Goal: Transaction & Acquisition: Purchase product/service

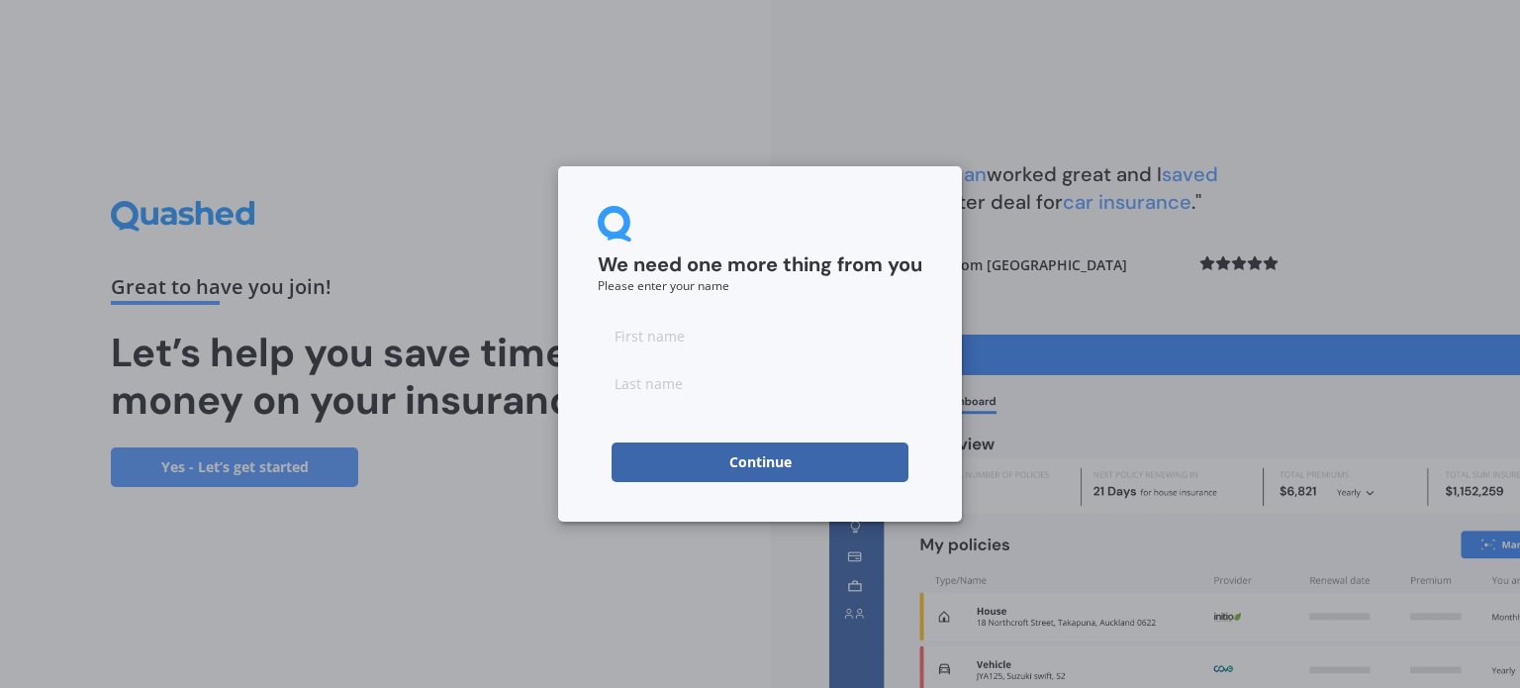
click at [680, 343] on input at bounding box center [760, 336] width 325 height 40
type input "Serene"
type input "Khoo"
click at [665, 457] on button "Continue" at bounding box center [759, 462] width 297 height 40
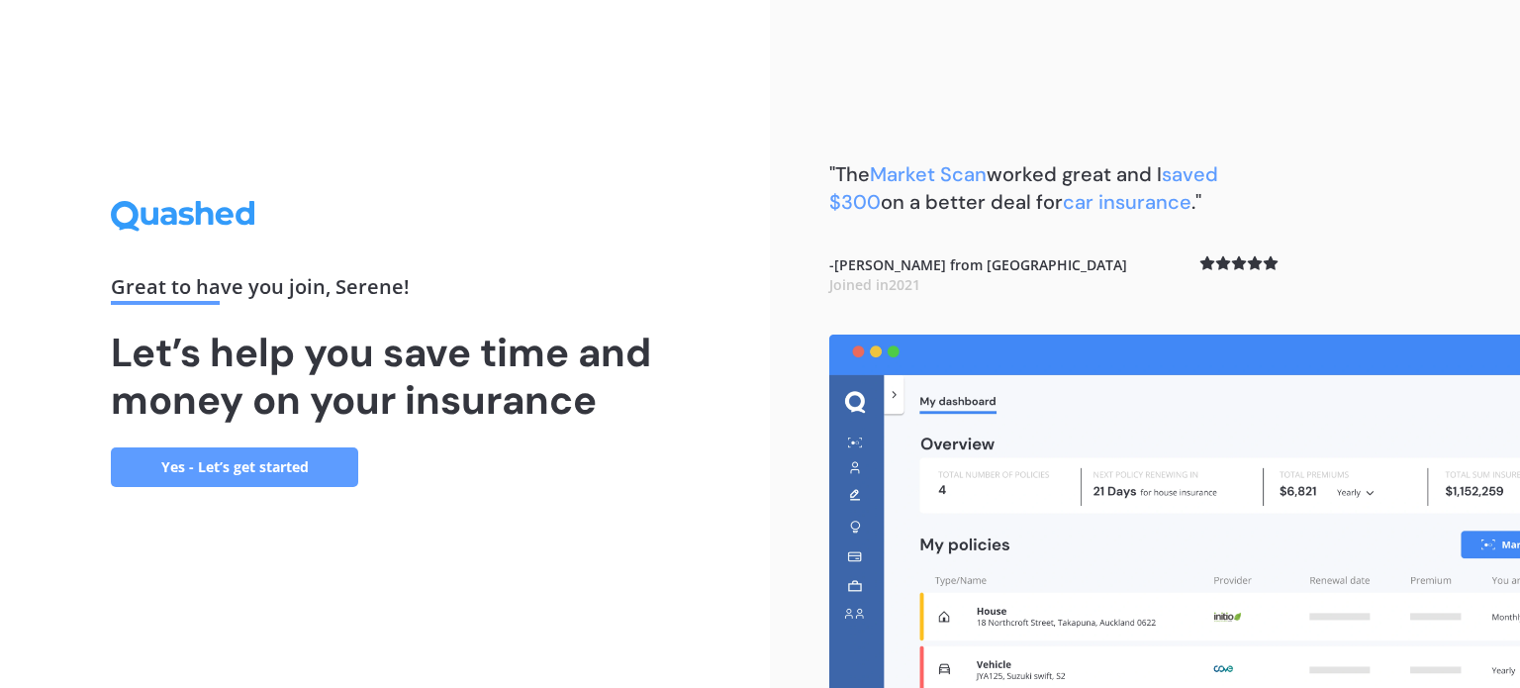
click at [335, 461] on link "Yes - Let’s get started" at bounding box center [234, 467] width 247 height 40
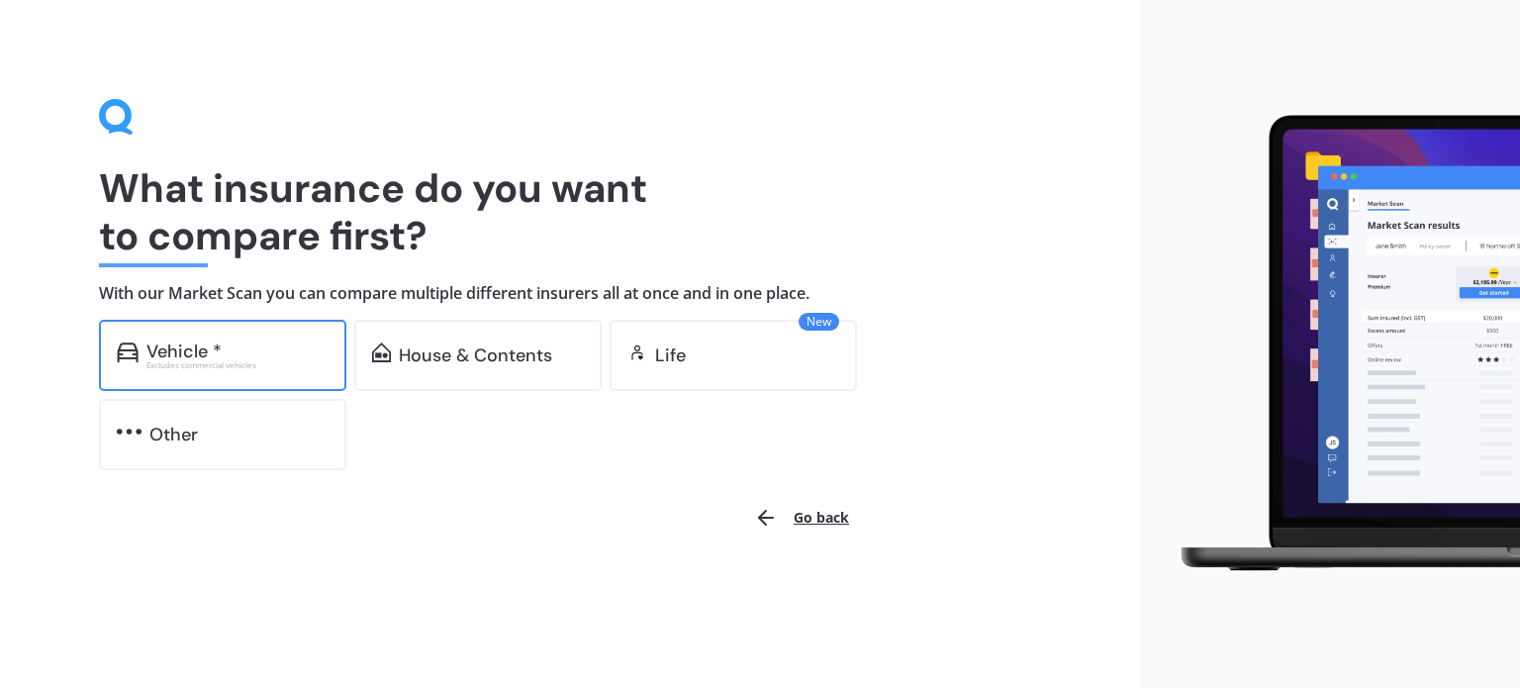
click at [317, 378] on div "Vehicle * Excludes commercial vehicles" at bounding box center [222, 355] width 247 height 71
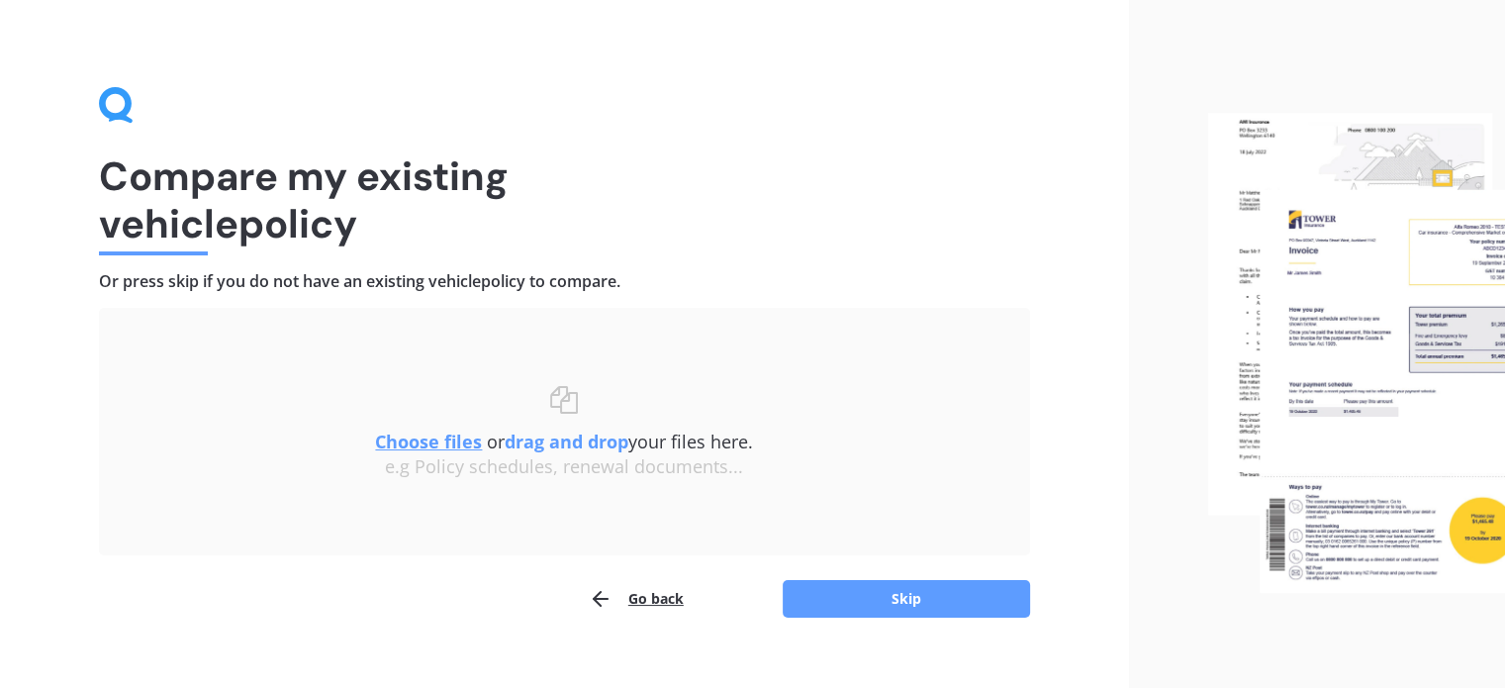
scroll to position [14, 0]
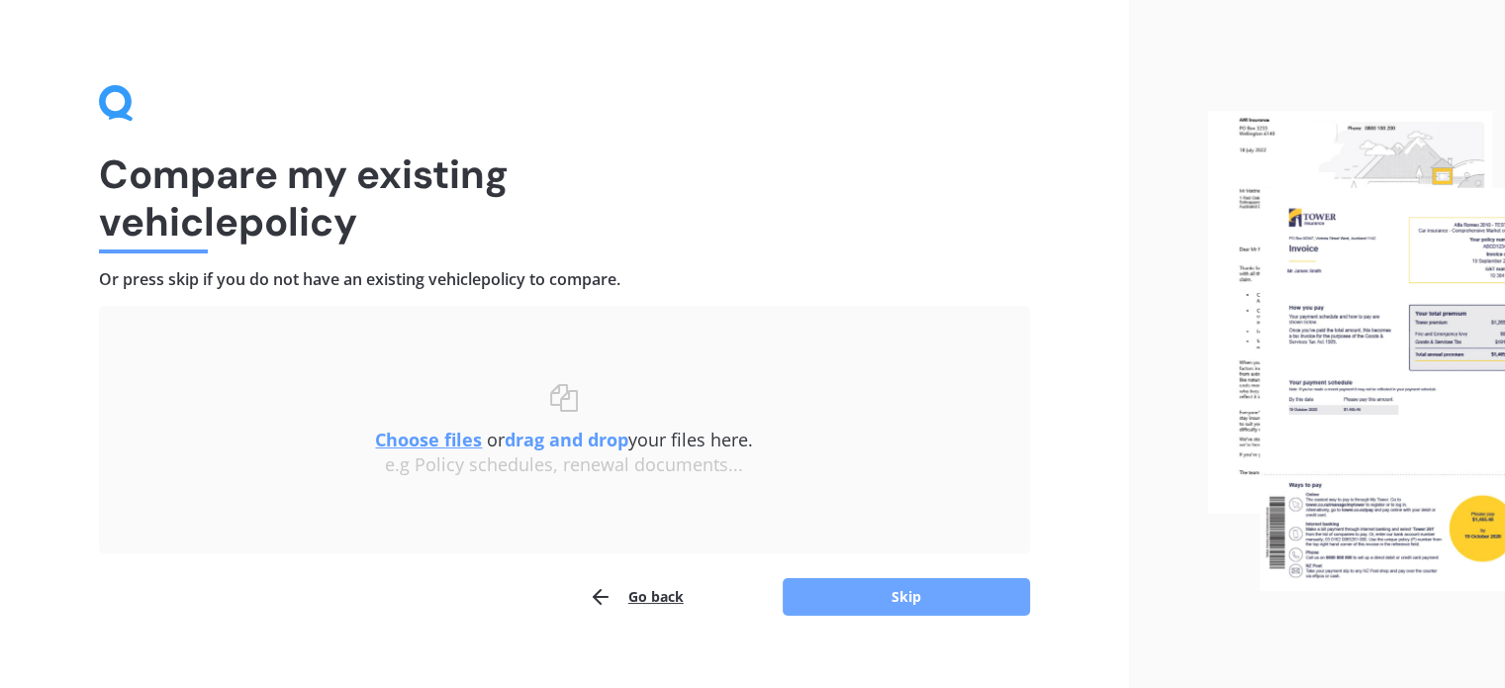
click at [891, 608] on button "Skip" at bounding box center [906, 597] width 247 height 38
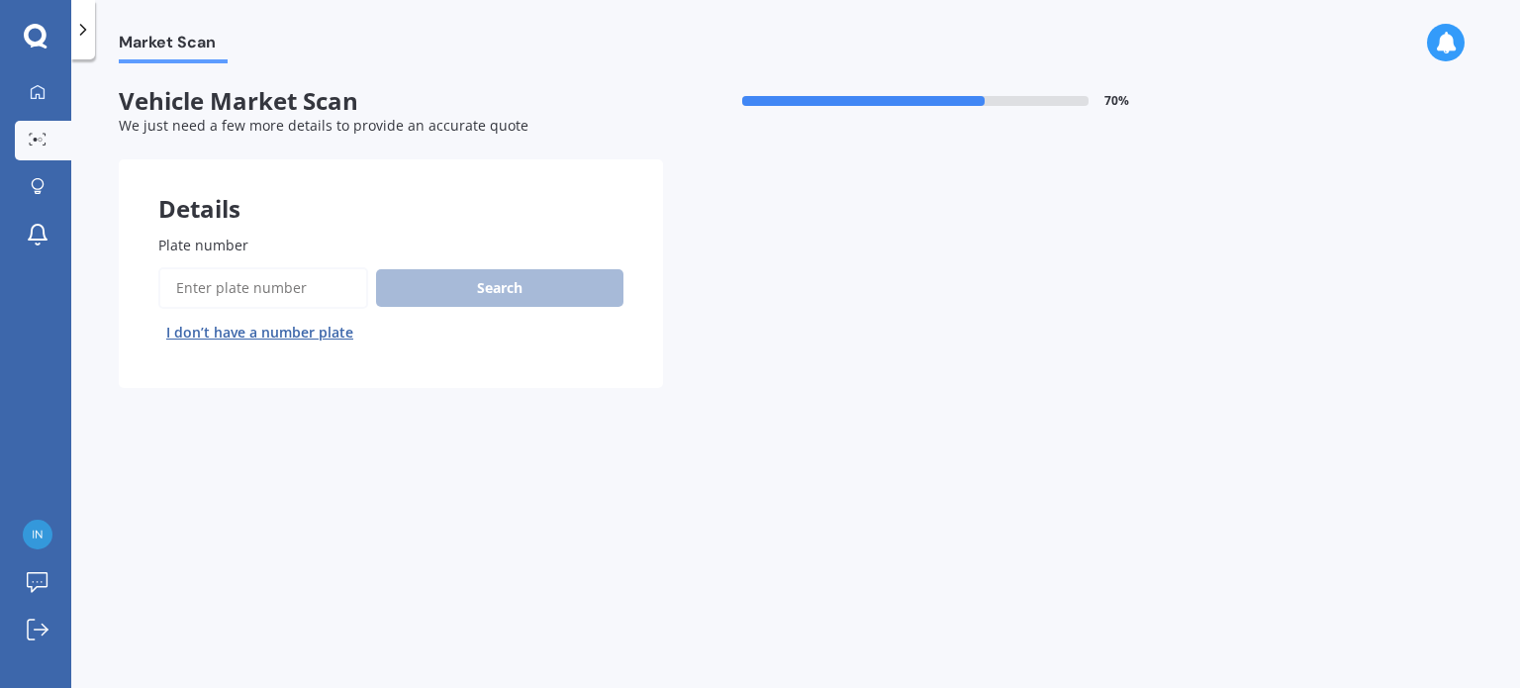
click at [341, 276] on input "Plate number" at bounding box center [263, 288] width 210 height 42
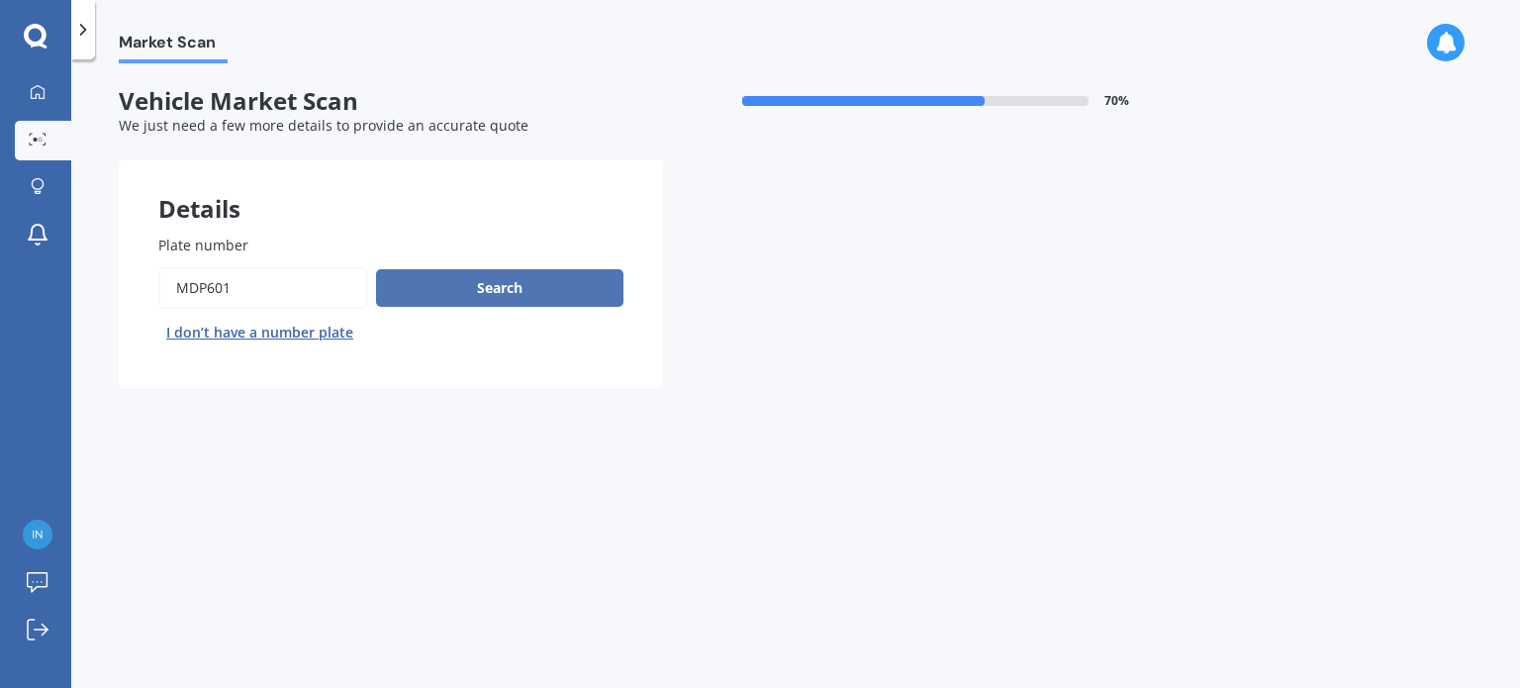
type input "MDP601"
click at [412, 304] on button "Search" at bounding box center [499, 288] width 247 height 38
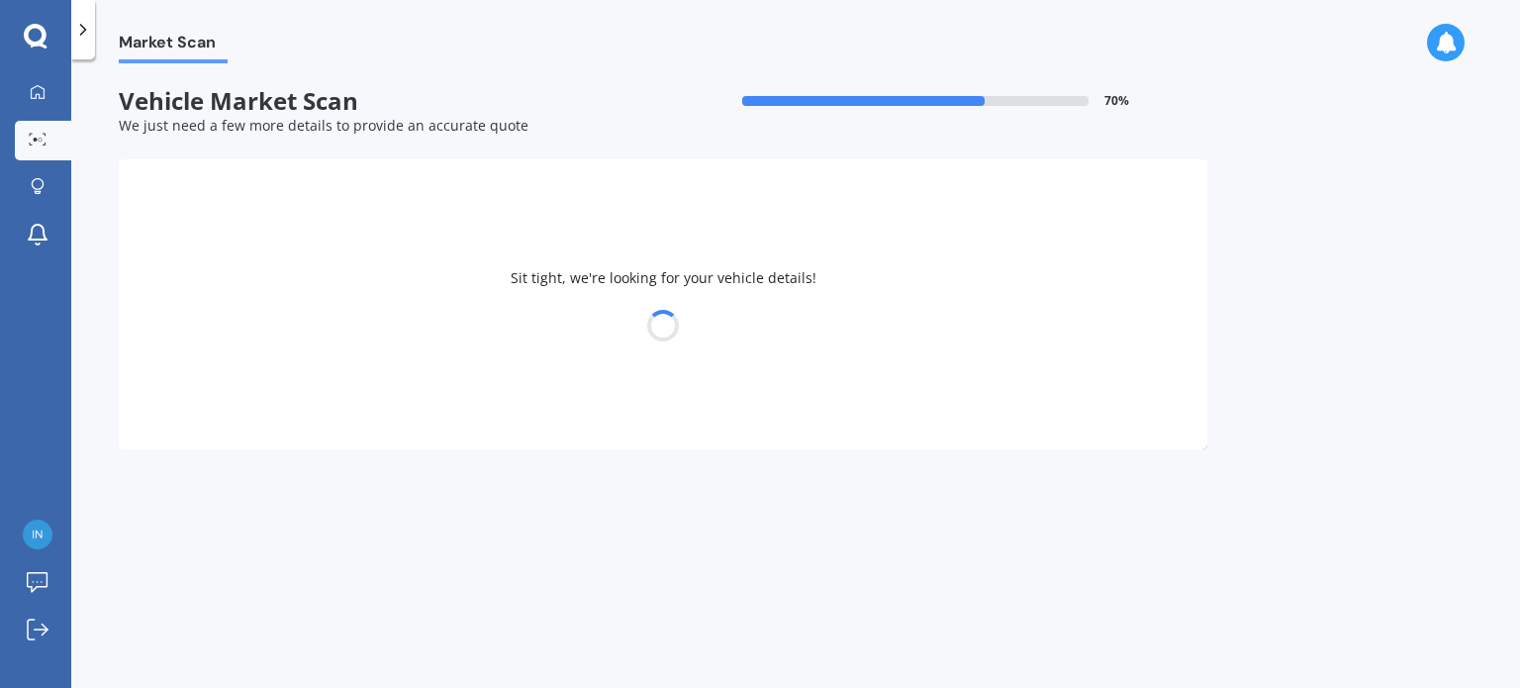
select select "TOYOTA"
select select "WISH"
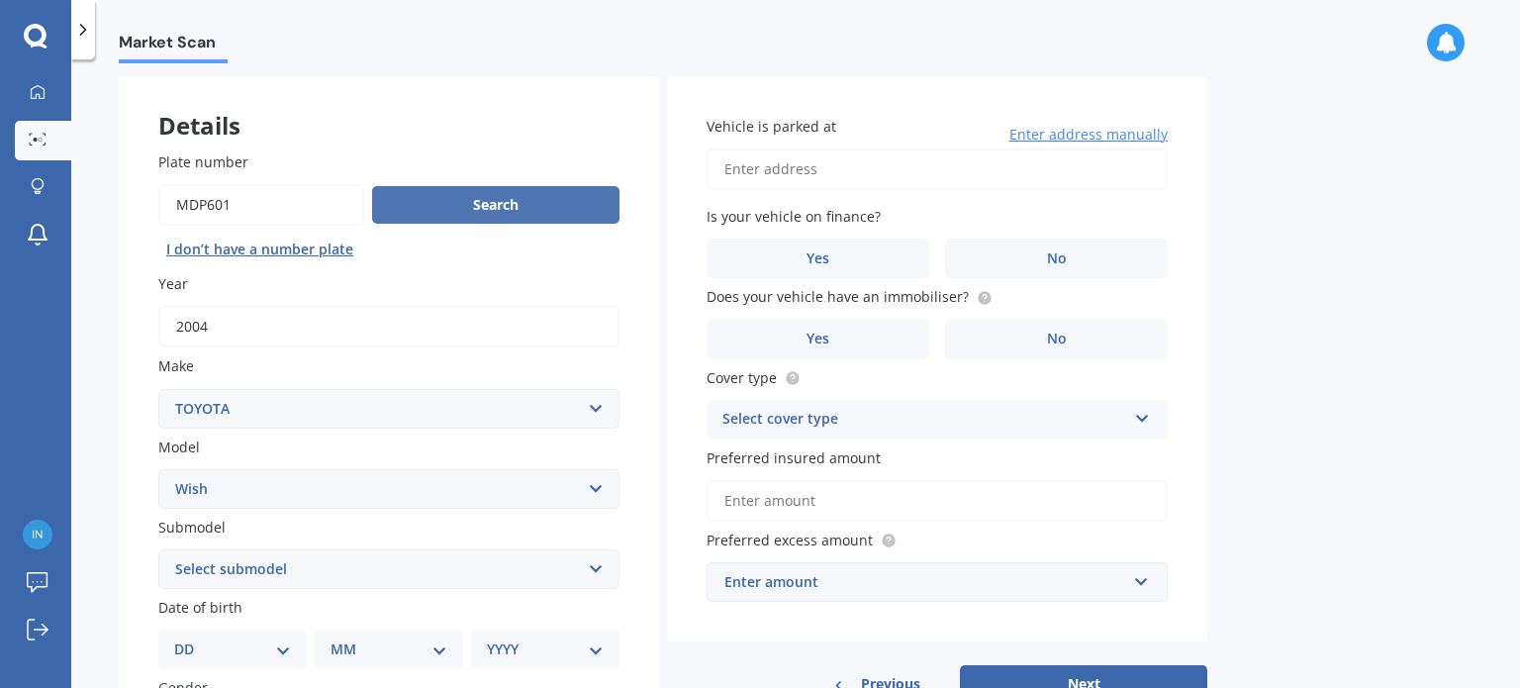
scroll to position [164, 0]
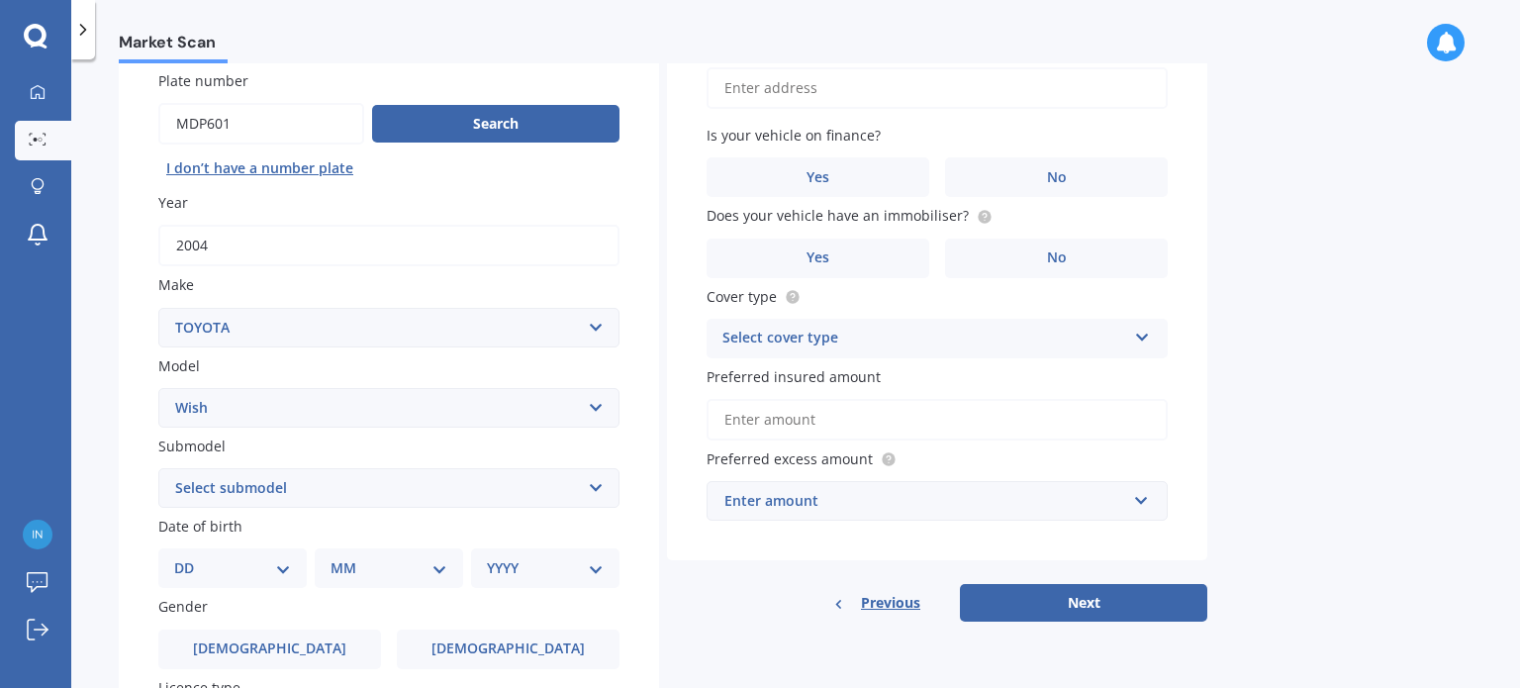
click at [377, 486] on select "Select submodel (All)" at bounding box center [388, 488] width 461 height 40
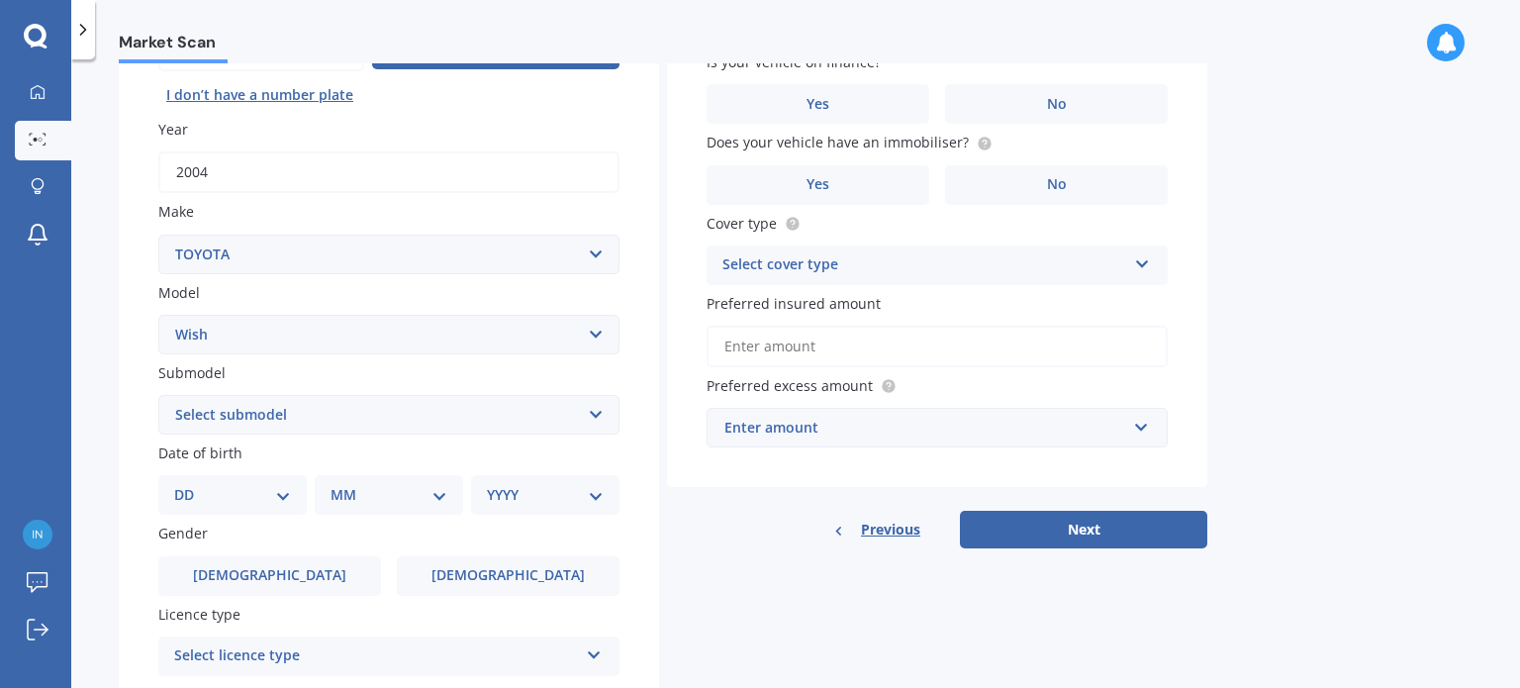
click at [232, 481] on div "DD 01 02 03 04 05 06 07 08 09 10 11 12 13 14 15 16 17 18 19 20 21 22 23 24 25 2…" at bounding box center [232, 495] width 148 height 40
click at [239, 506] on div "DD 01 02 03 04 05 06 07 08 09 10 11 12 13 14 15 16 17 18 19 20 21 22 23 24 25 2…" at bounding box center [232, 495] width 148 height 40
click at [285, 498] on select "DD 01 02 03 04 05 06 07 08 09 10 11 12 13 14 15 16 17 18 19 20 21 22 23 24 25 2…" at bounding box center [232, 495] width 117 height 22
select select "25"
click at [190, 484] on select "DD 01 02 03 04 05 06 07 08 09 10 11 12 13 14 15 16 17 18 19 20 21 22 23 24 25 2…" at bounding box center [232, 495] width 117 height 22
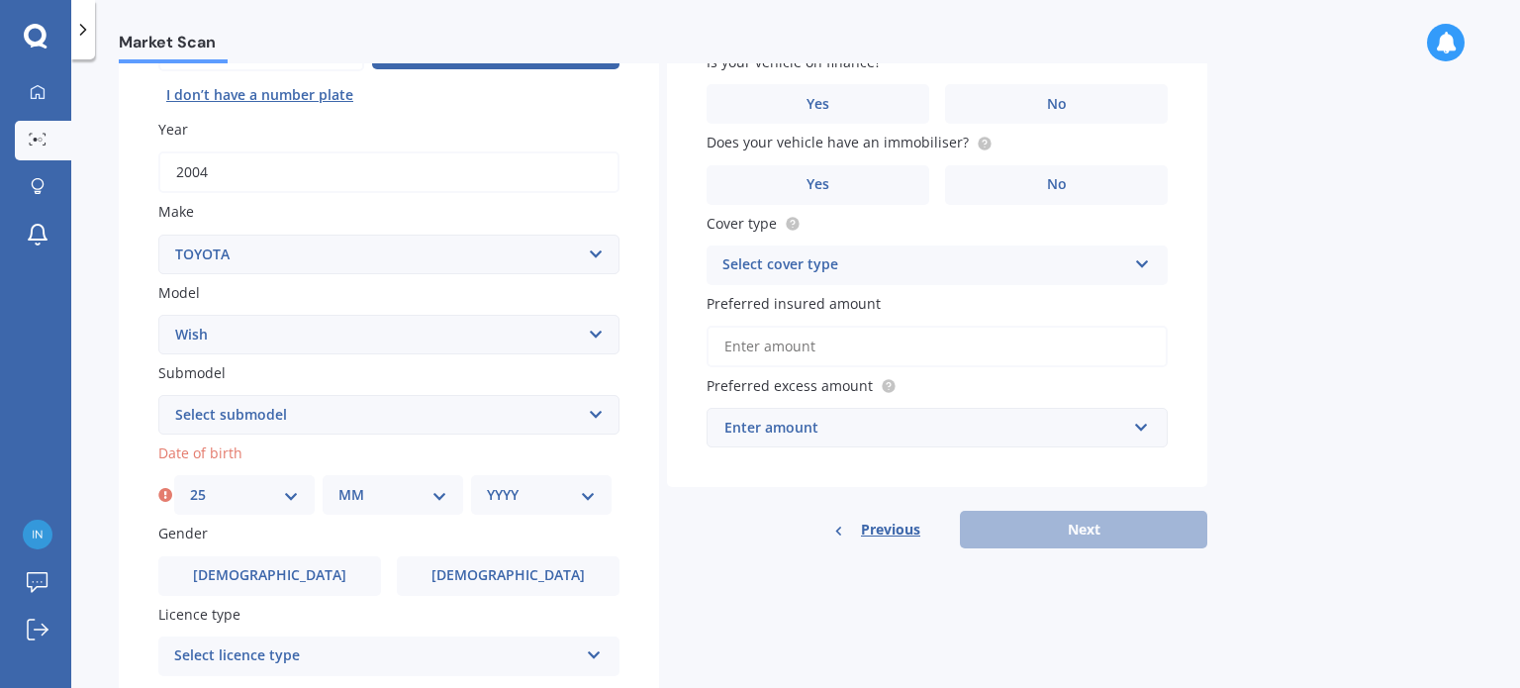
click at [384, 505] on select "MM 01 02 03 04 05 06 07 08 09 10 11 12" at bounding box center [392, 495] width 109 height 22
select select "10"
click at [338, 484] on select "MM 01 02 03 04 05 06 07 08 09 10 11 12" at bounding box center [392, 495] width 109 height 22
click at [518, 479] on div "YYYY 2025 2024 2023 2022 2021 2020 2019 2018 2017 2016 2015 2014 2013 2012 2011…" at bounding box center [541, 495] width 140 height 40
click at [569, 494] on select "YYYY 2025 2024 2023 2022 2021 2020 2019 2018 2017 2016 2015 2014 2013 2012 2011…" at bounding box center [541, 495] width 109 height 22
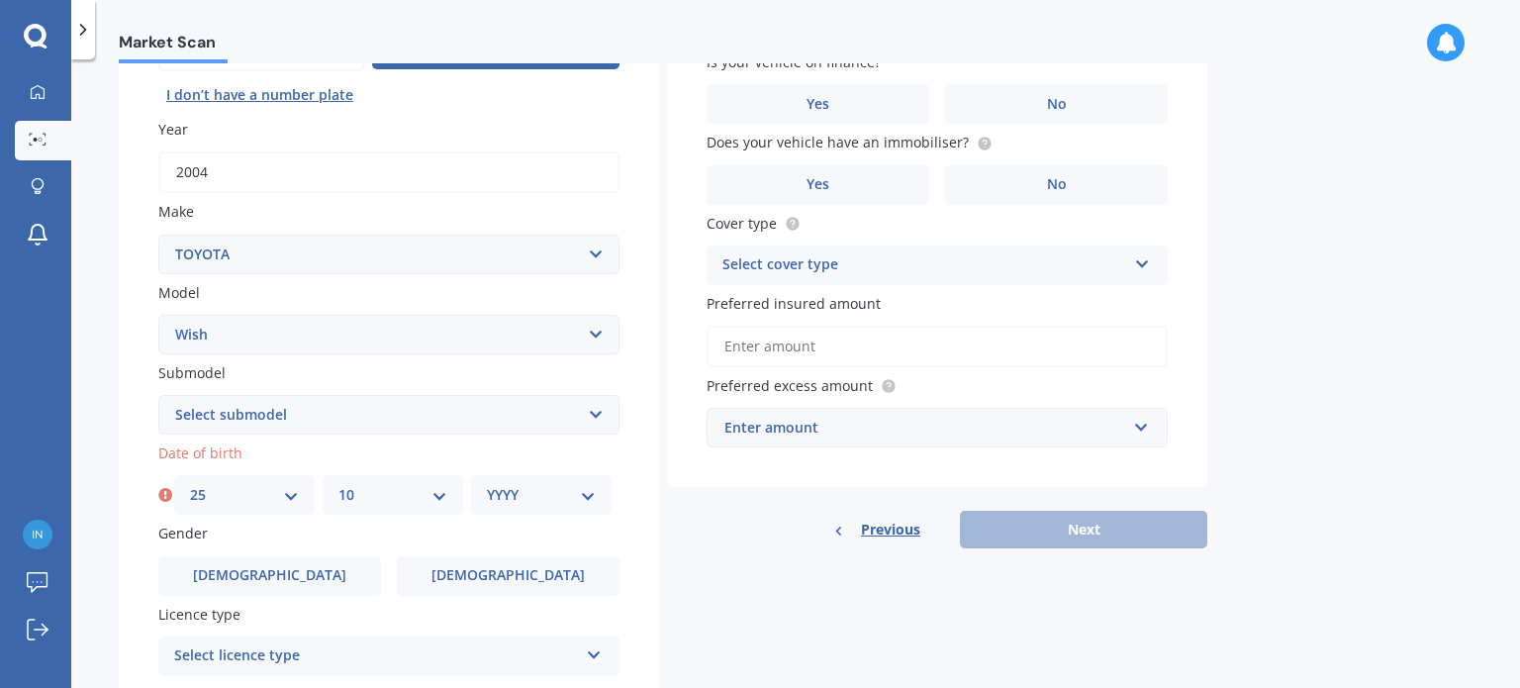
select select "1999"
click at [487, 484] on select "YYYY 2025 2024 2023 2022 2021 2020 2019 2018 2017 2016 2015 2014 2013 2012 2011…" at bounding box center [541, 495] width 109 height 22
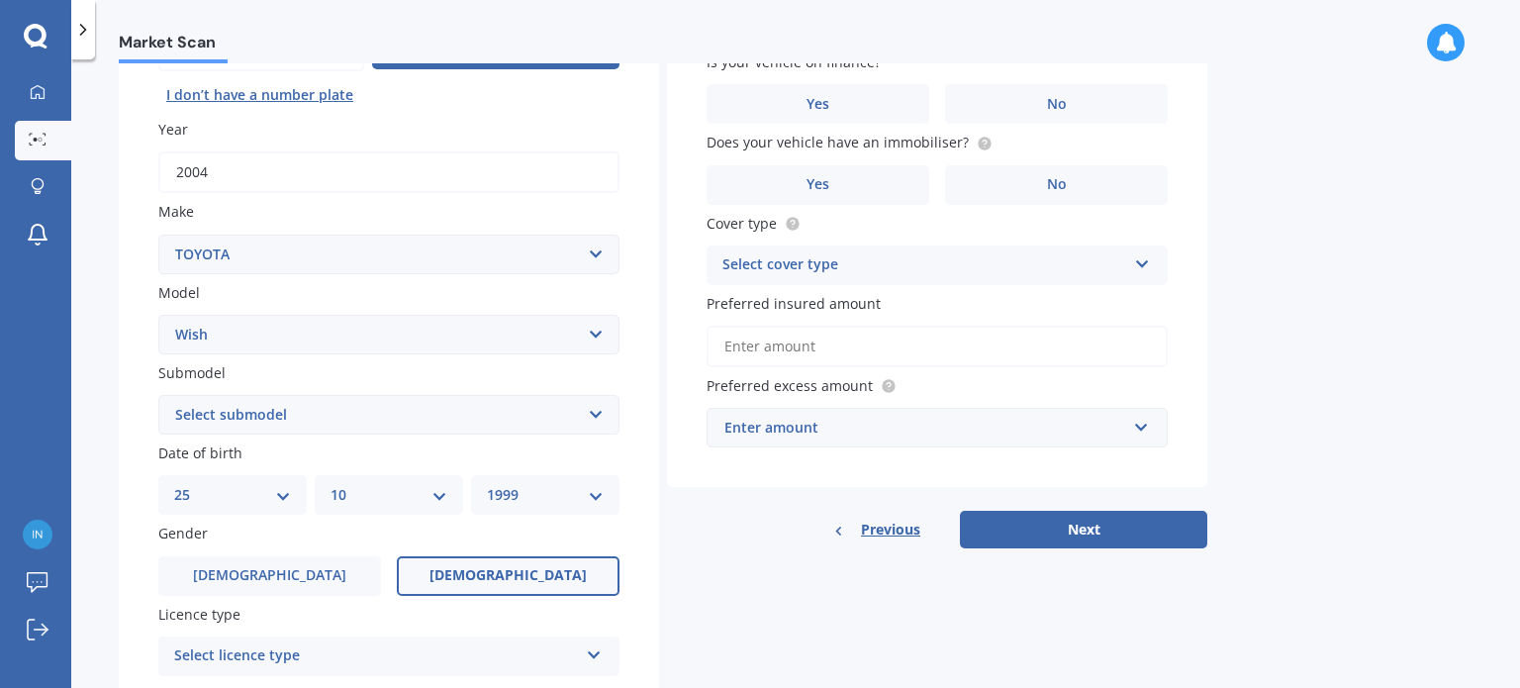
click at [439, 569] on label "[DEMOGRAPHIC_DATA]" at bounding box center [508, 576] width 223 height 40
click at [0, 0] on input "[DEMOGRAPHIC_DATA]" at bounding box center [0, 0] width 0 height 0
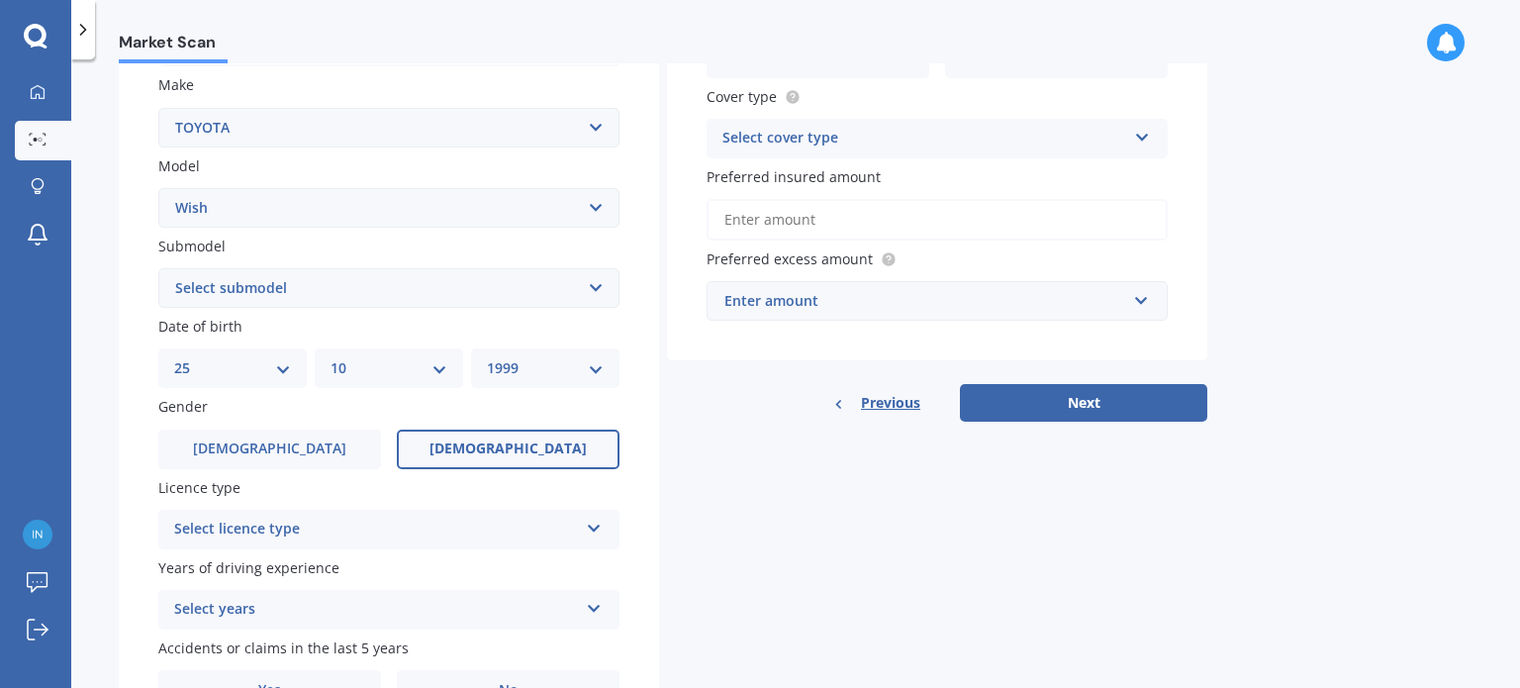
click at [478, 536] on div "Select licence type" at bounding box center [376, 529] width 404 height 24
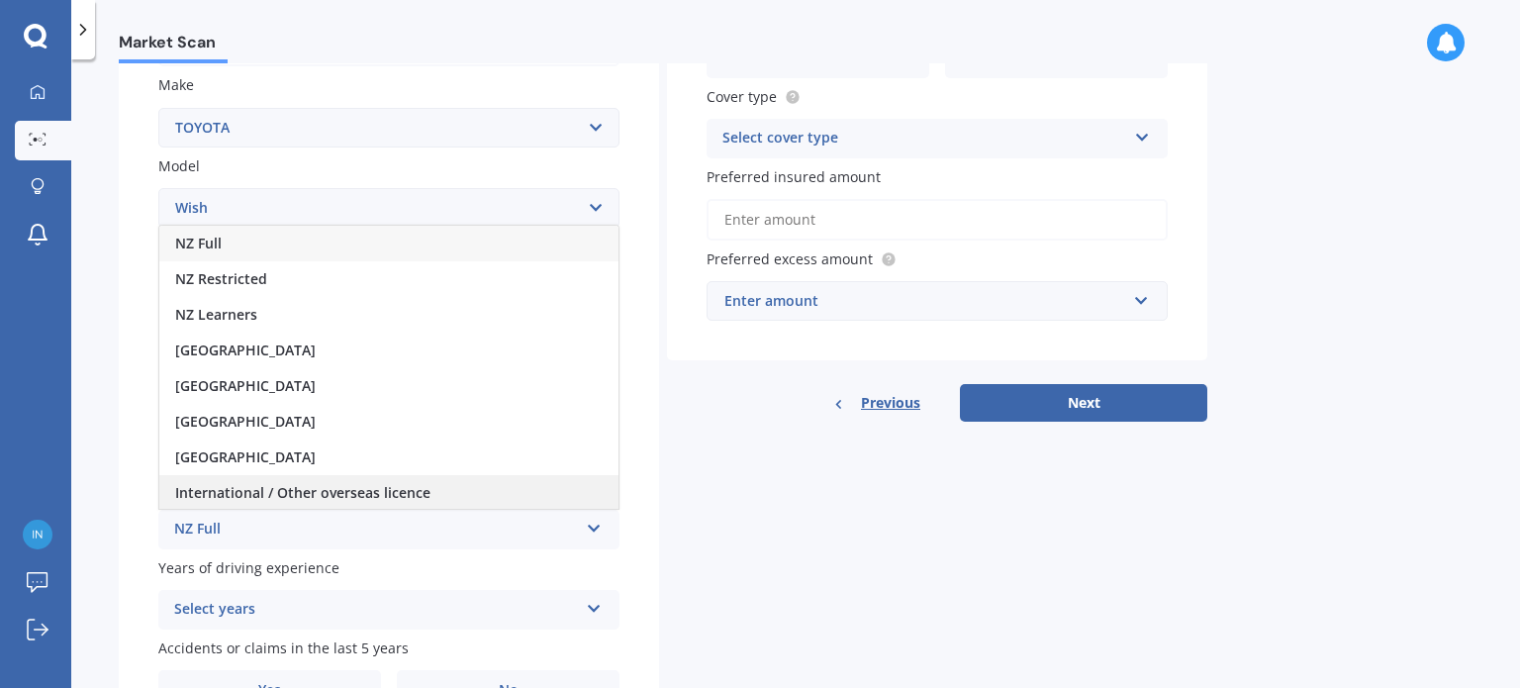
click at [373, 495] on span "International / Other overseas licence" at bounding box center [302, 492] width 255 height 19
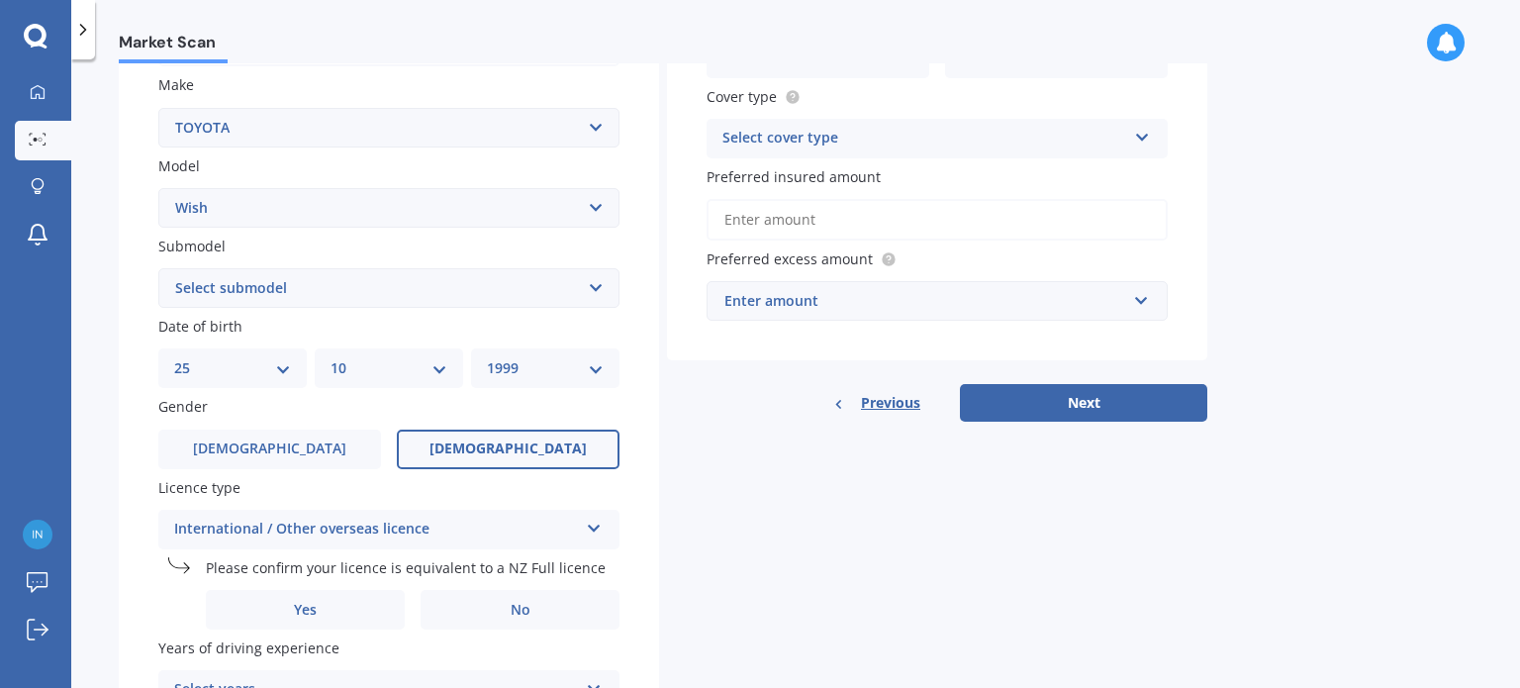
scroll to position [431, 0]
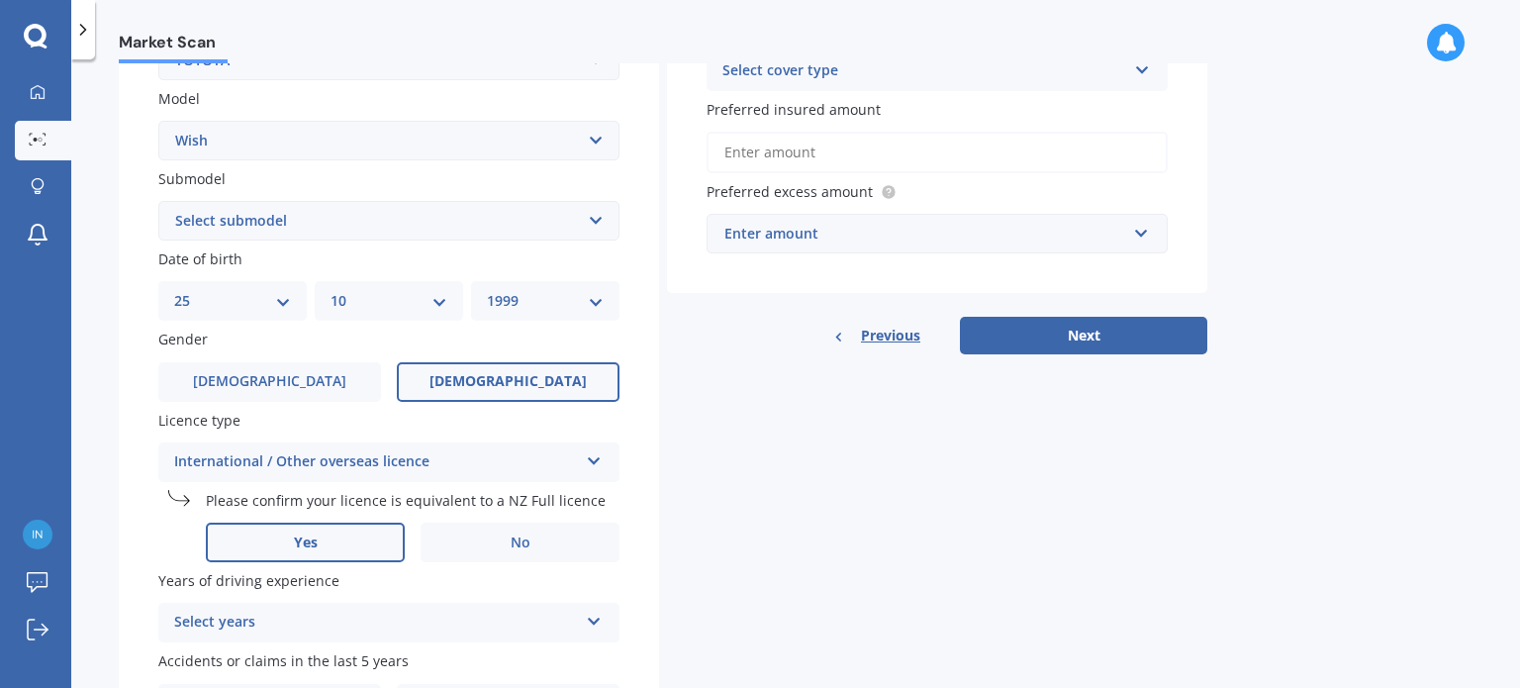
click at [359, 537] on label "Yes" at bounding box center [305, 542] width 199 height 40
click at [0, 0] on input "Yes" at bounding box center [0, 0] width 0 height 0
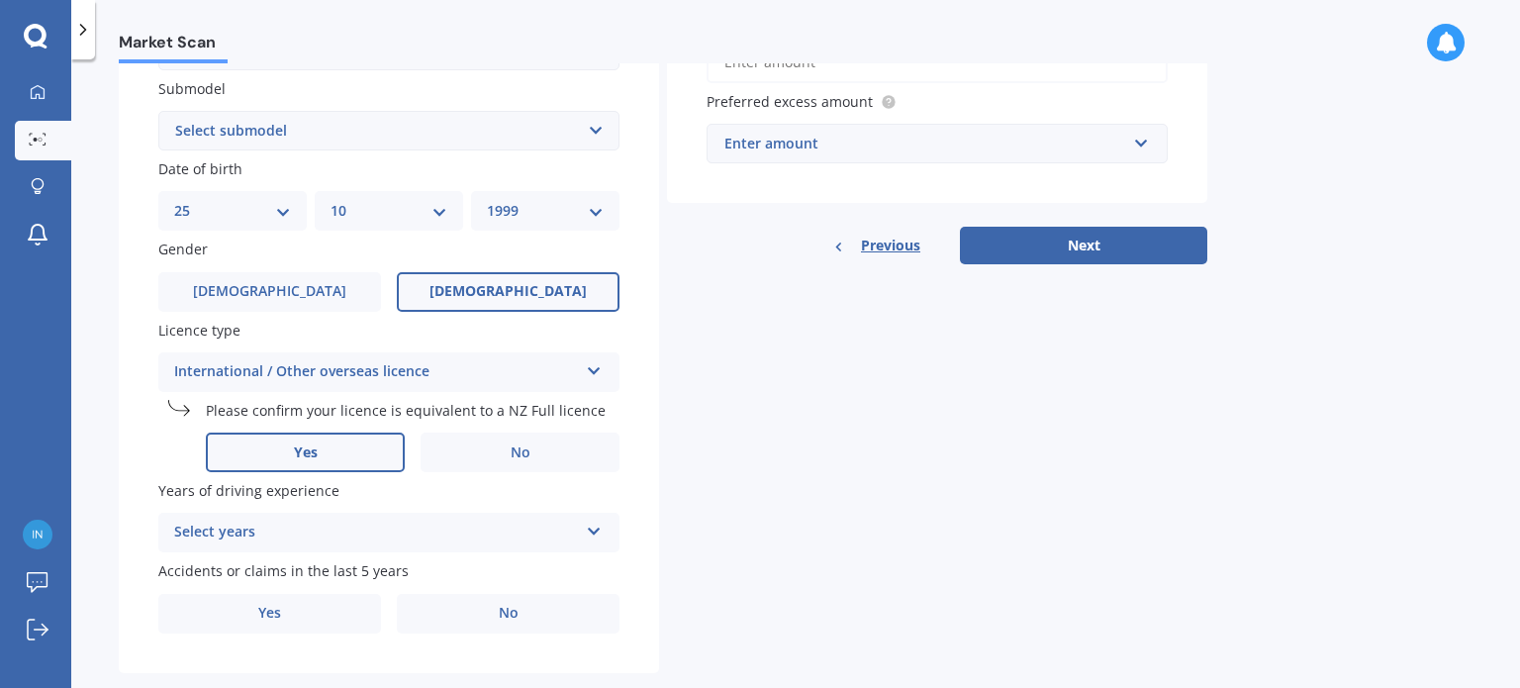
scroll to position [522, 0]
click at [379, 533] on div "Select years" at bounding box center [376, 531] width 404 height 24
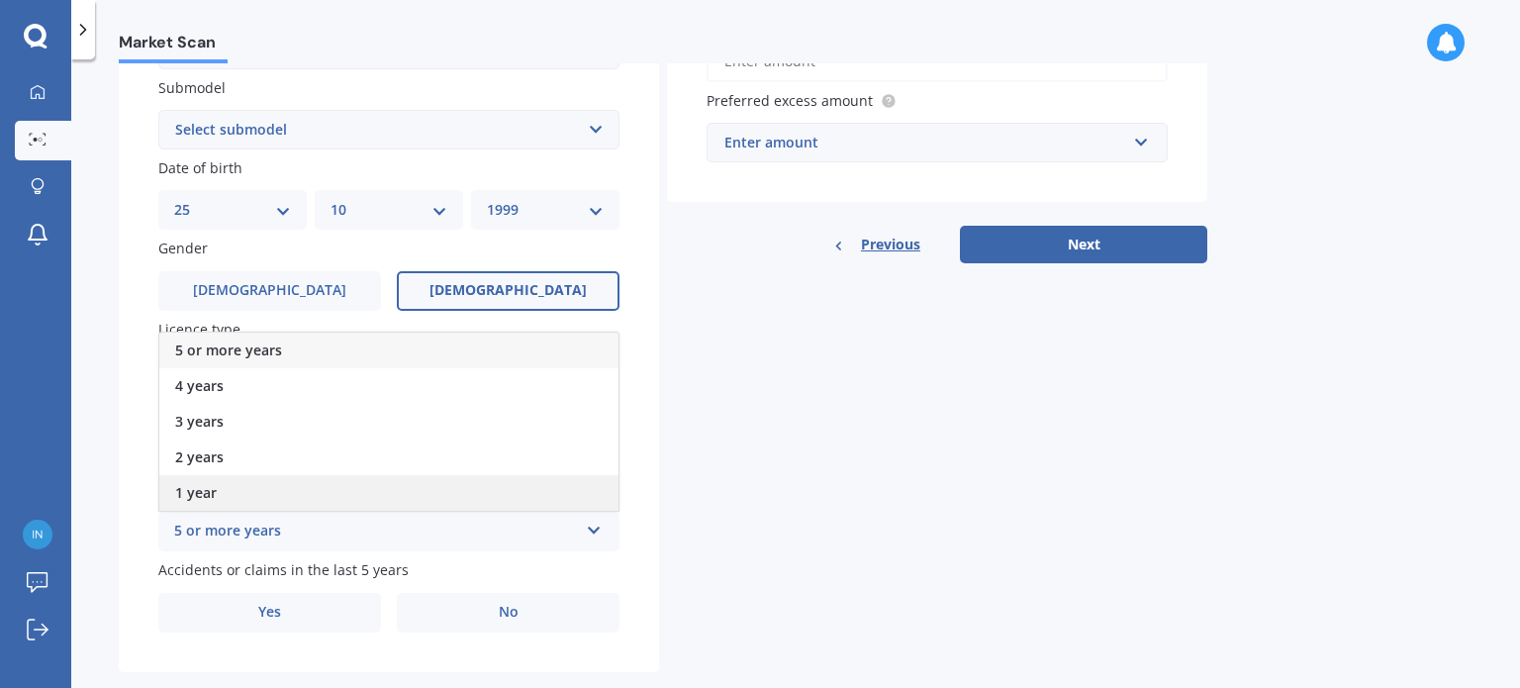
click at [297, 498] on div "1 year" at bounding box center [388, 493] width 459 height 36
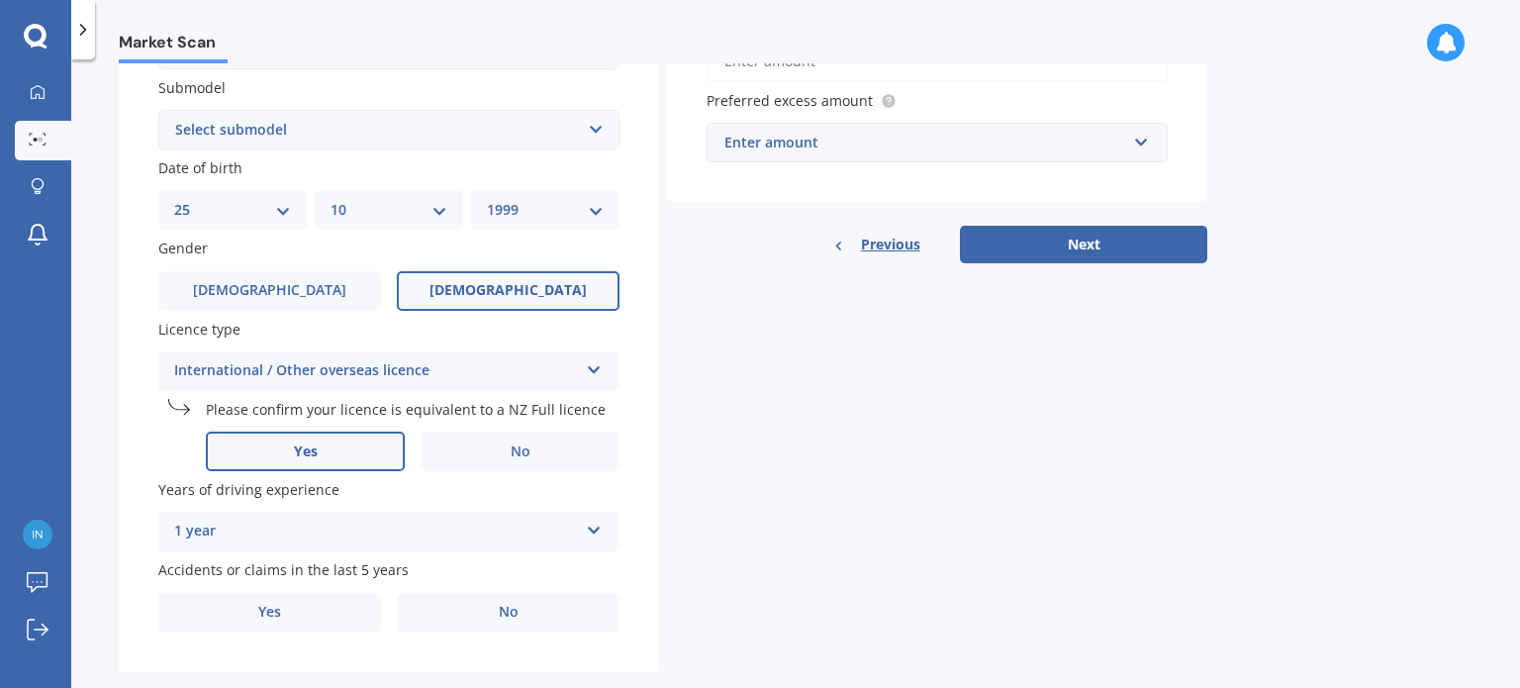
scroll to position [558, 0]
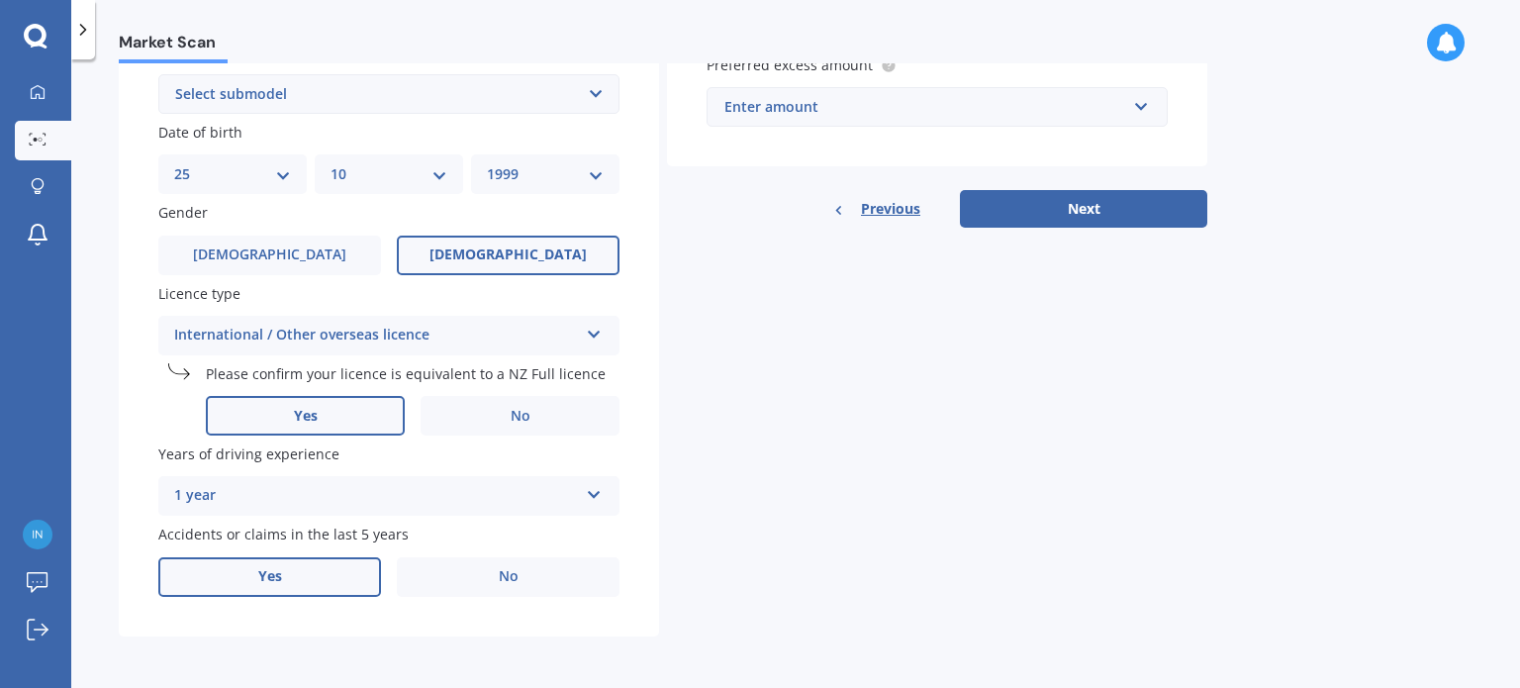
click at [350, 557] on label "Yes" at bounding box center [269, 577] width 223 height 40
click at [0, 0] on input "Yes" at bounding box center [0, 0] width 0 height 0
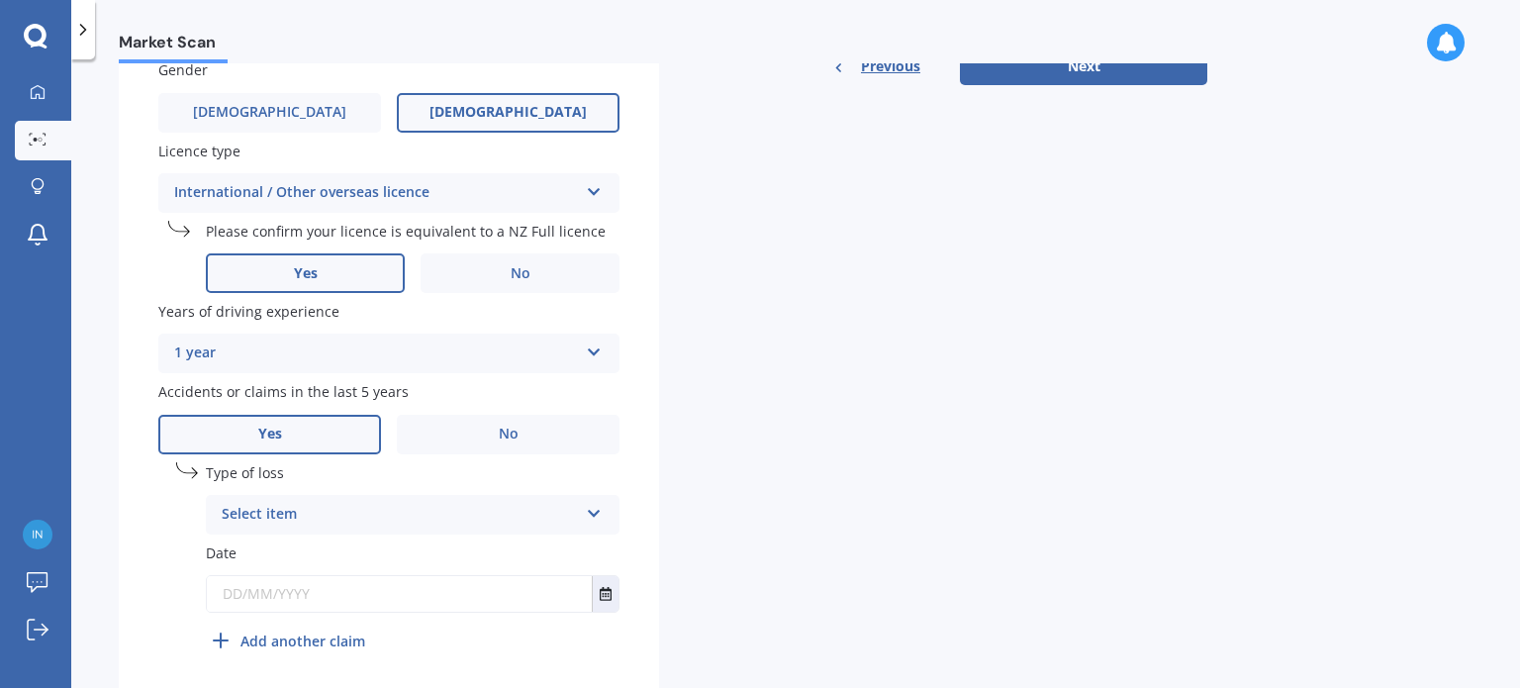
click at [376, 529] on div "Select item At fault accident Not at fault accident" at bounding box center [413, 515] width 414 height 40
click at [392, 551] on div "At fault accident" at bounding box center [413, 553] width 412 height 36
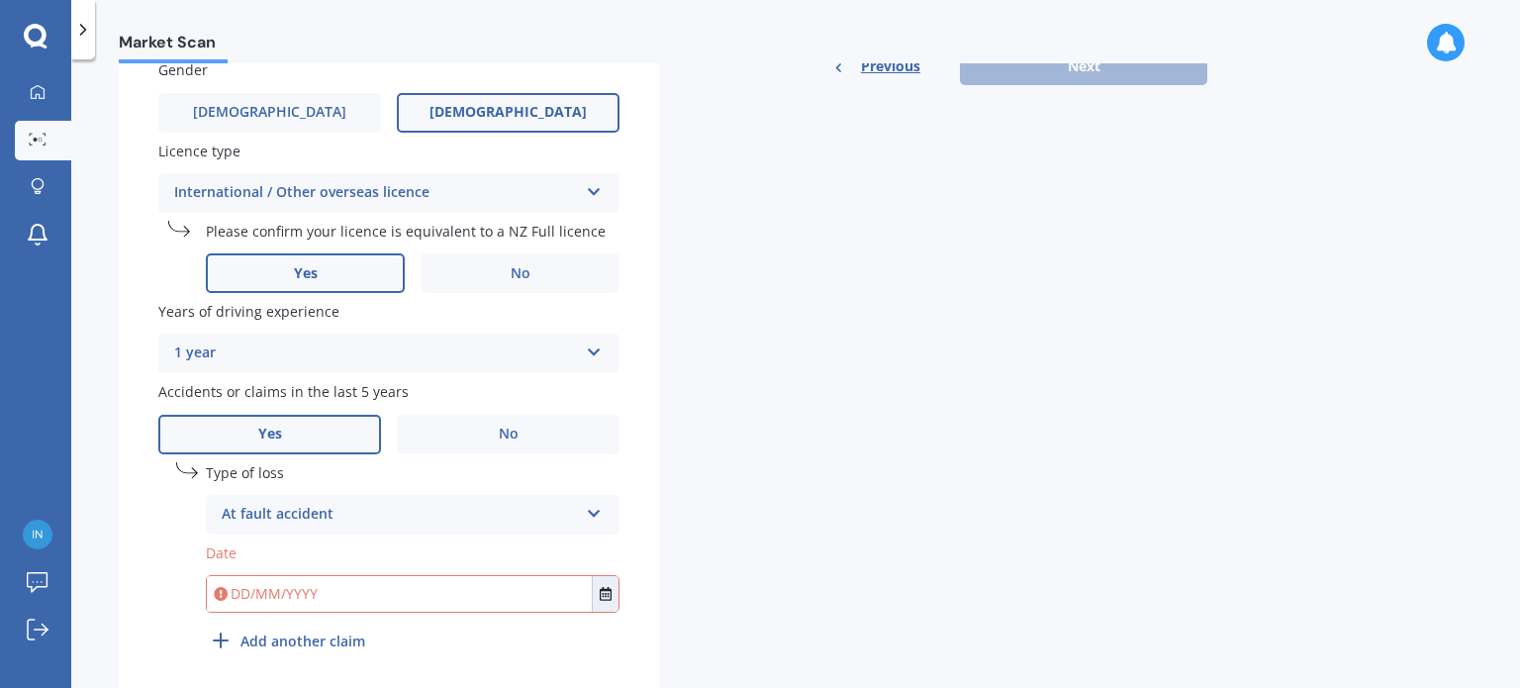
scroll to position [752, 0]
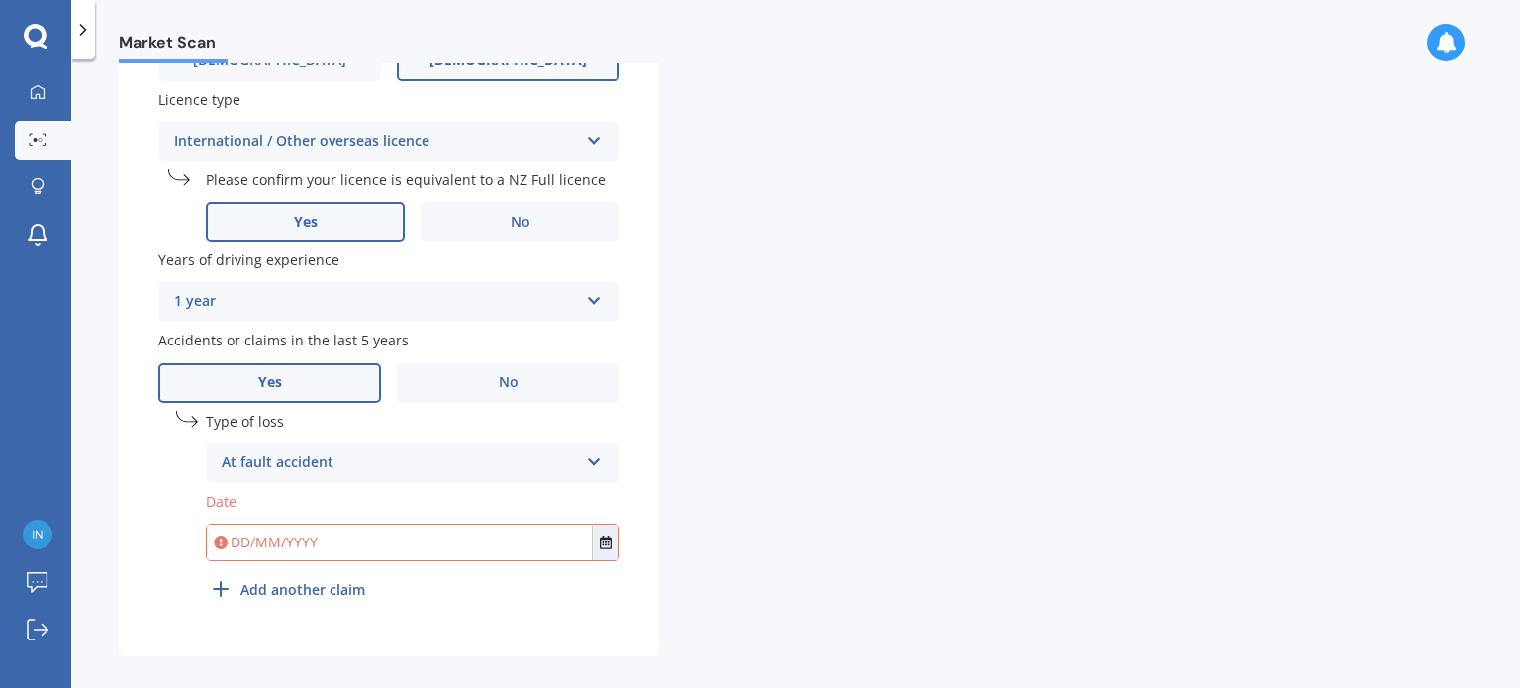
click at [402, 549] on input "text" at bounding box center [399, 542] width 385 height 36
click at [609, 538] on icon "Select date" at bounding box center [606, 542] width 12 height 14
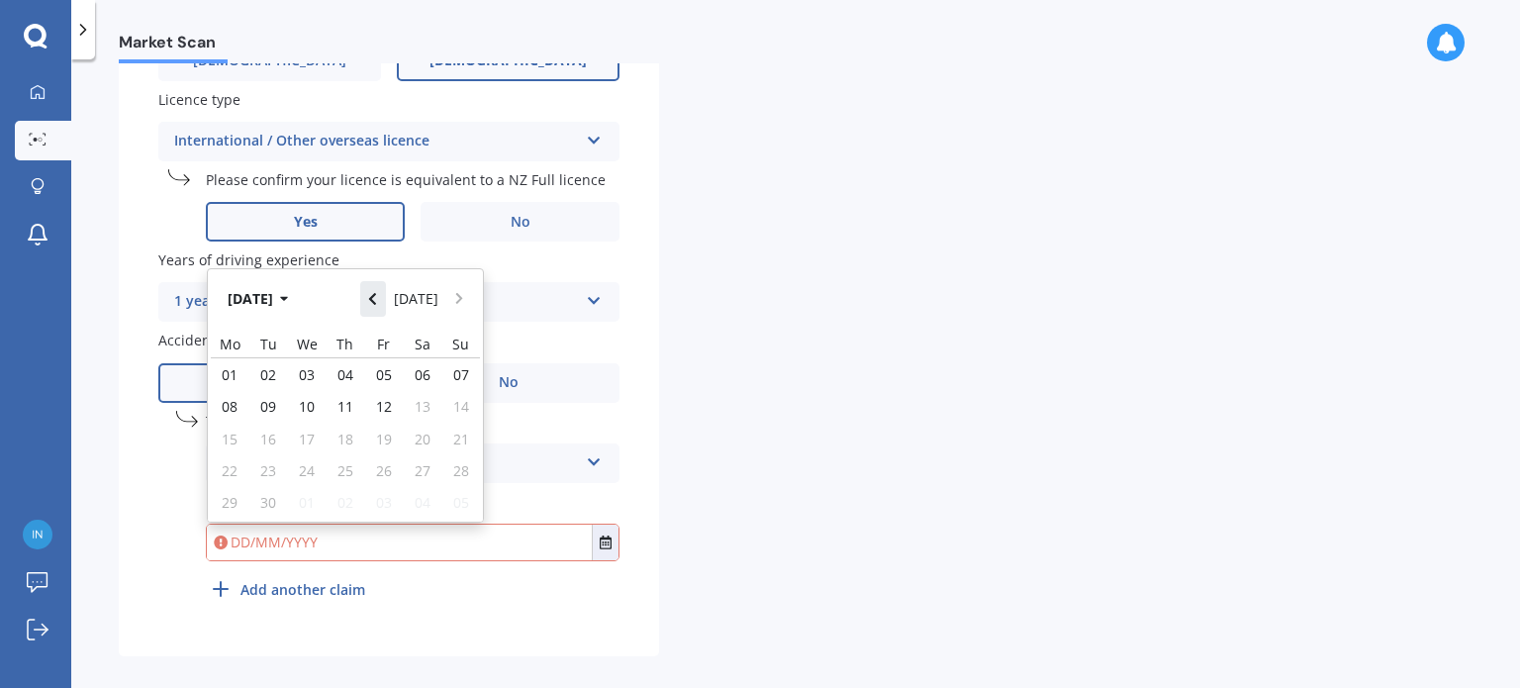
click at [369, 289] on button "Navigate back" at bounding box center [373, 299] width 26 height 36
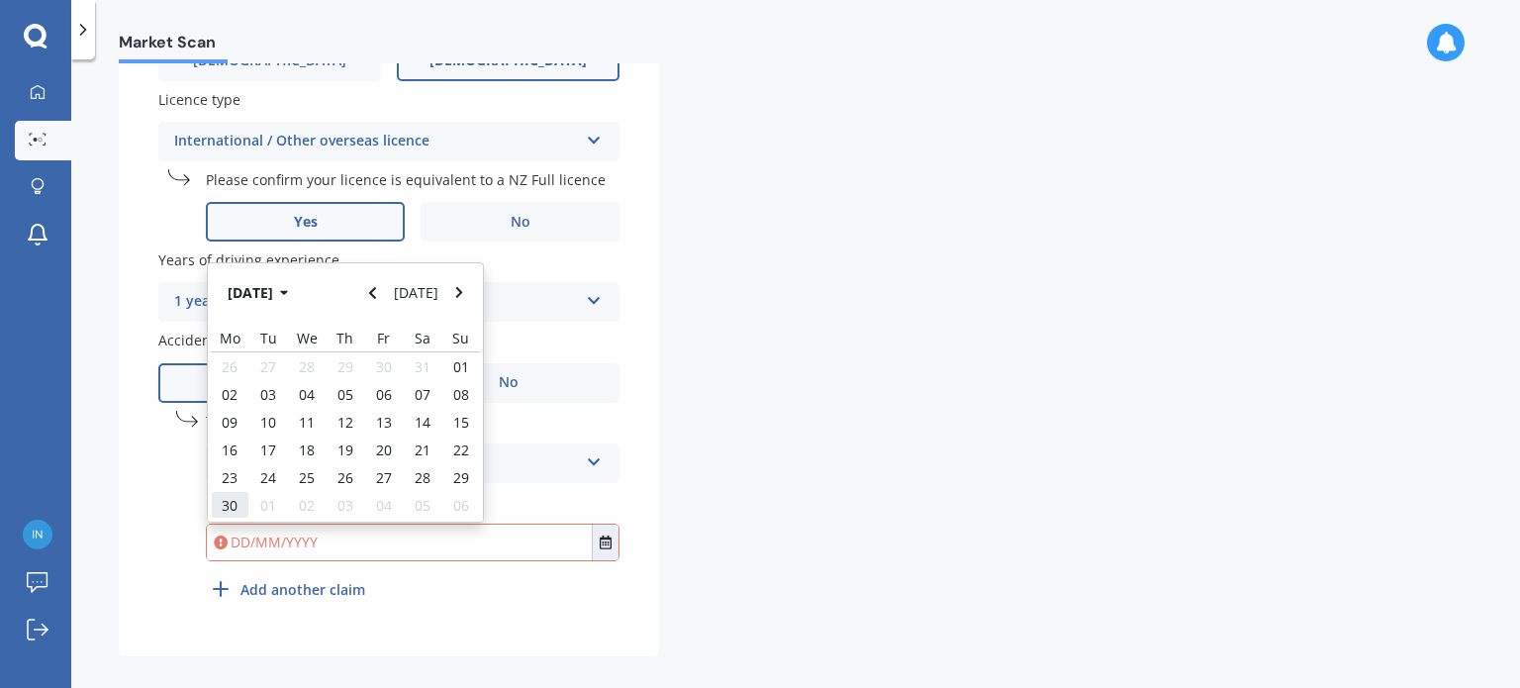
click at [235, 507] on span "30" at bounding box center [230, 505] width 16 height 19
type input "[DATE]"
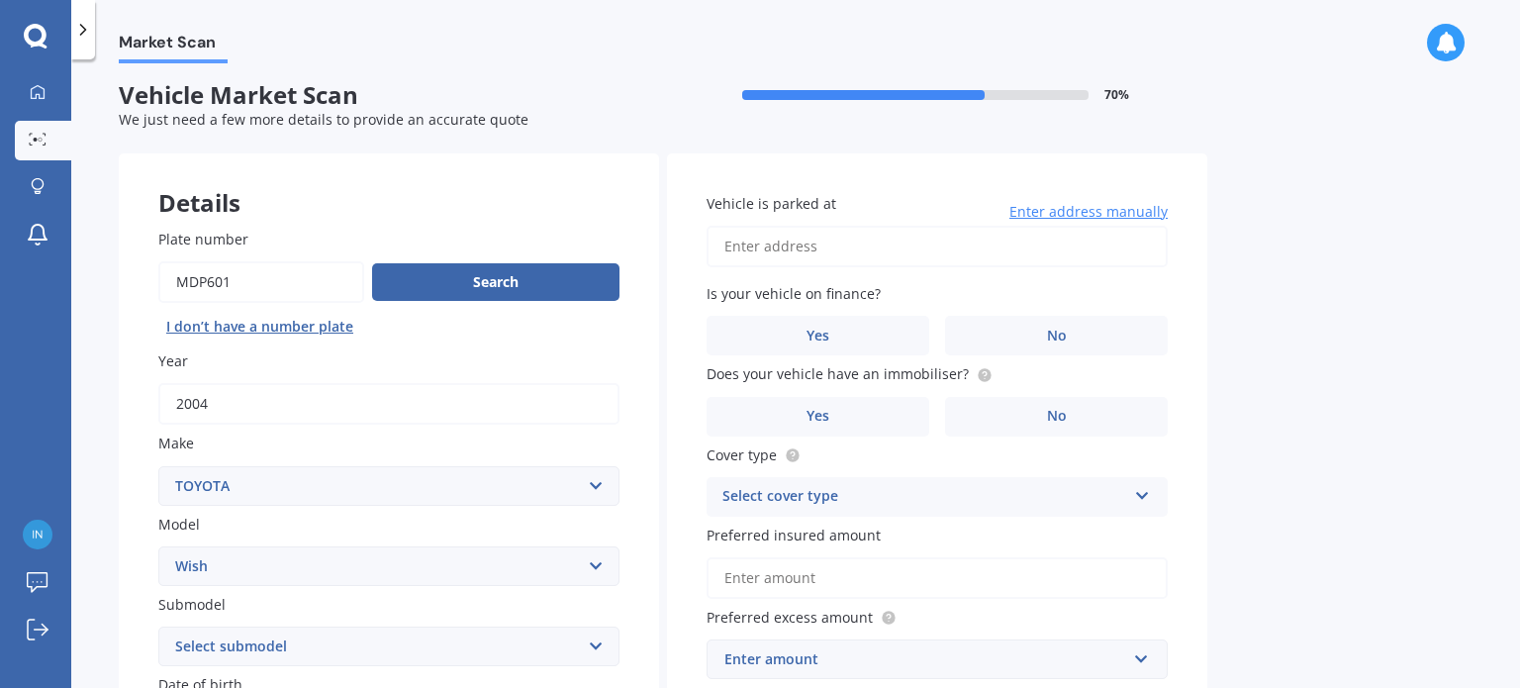
scroll to position [0, 0]
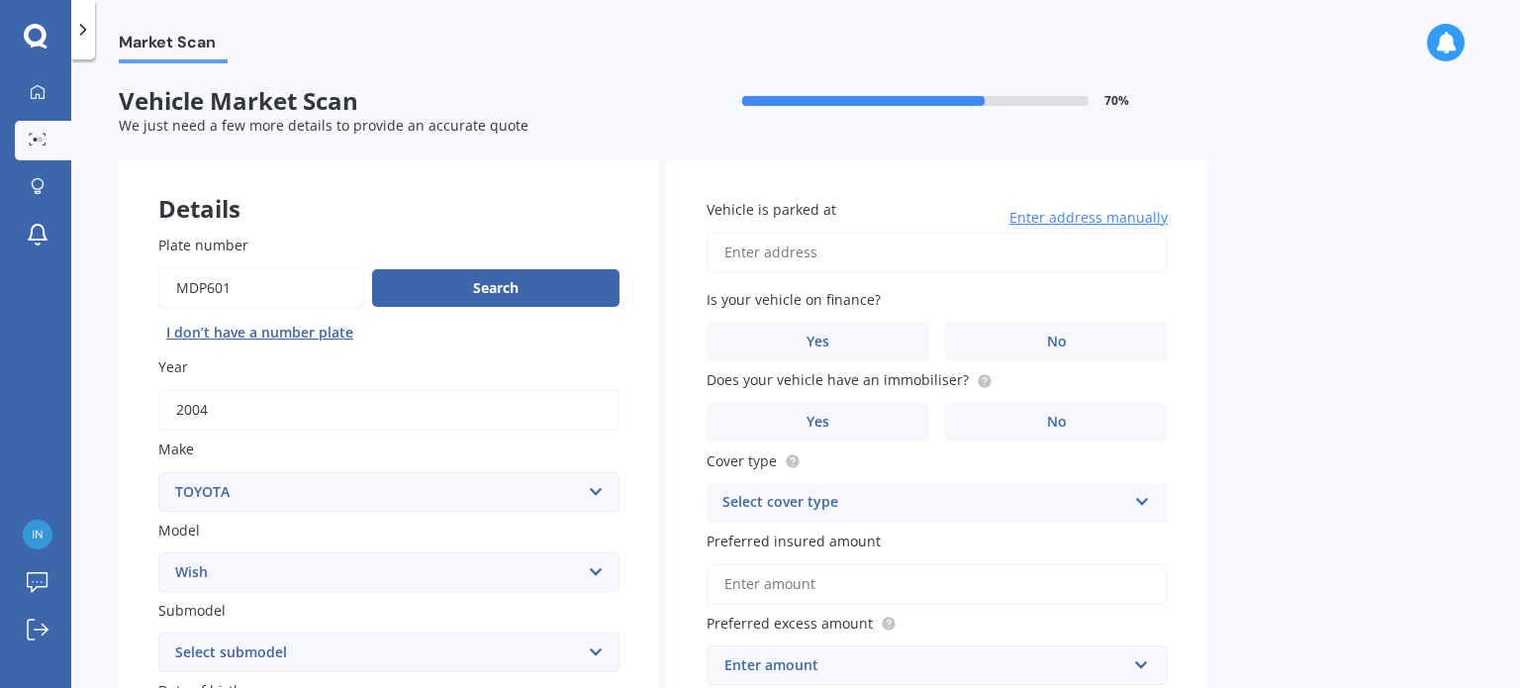
click at [823, 253] on input "Vehicle is parked at" at bounding box center [936, 253] width 461 height 42
type input "[STREET_ADDRESS]"
click at [1012, 343] on label "No" at bounding box center [1056, 342] width 223 height 40
click at [0, 0] on input "No" at bounding box center [0, 0] width 0 height 0
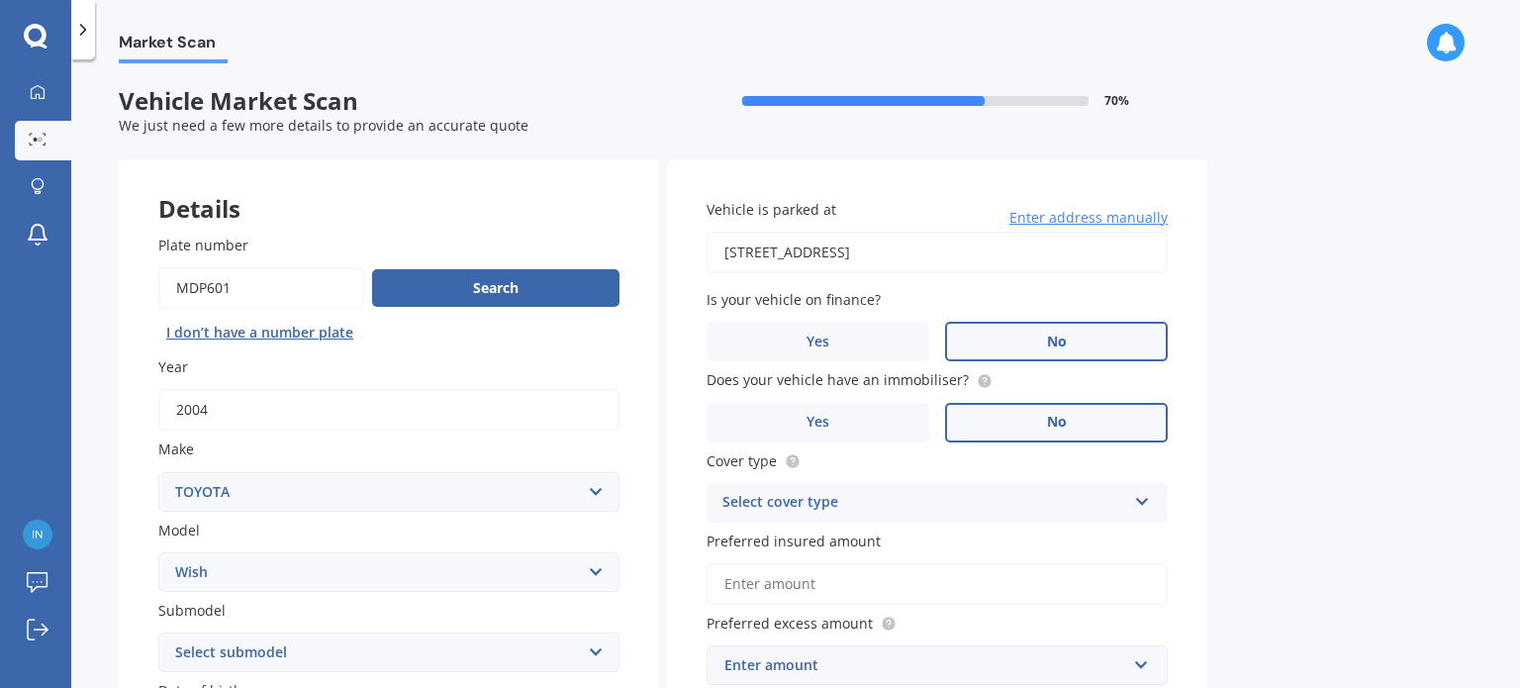
click at [1043, 425] on label "No" at bounding box center [1056, 423] width 223 height 40
click at [0, 0] on input "No" at bounding box center [0, 0] width 0 height 0
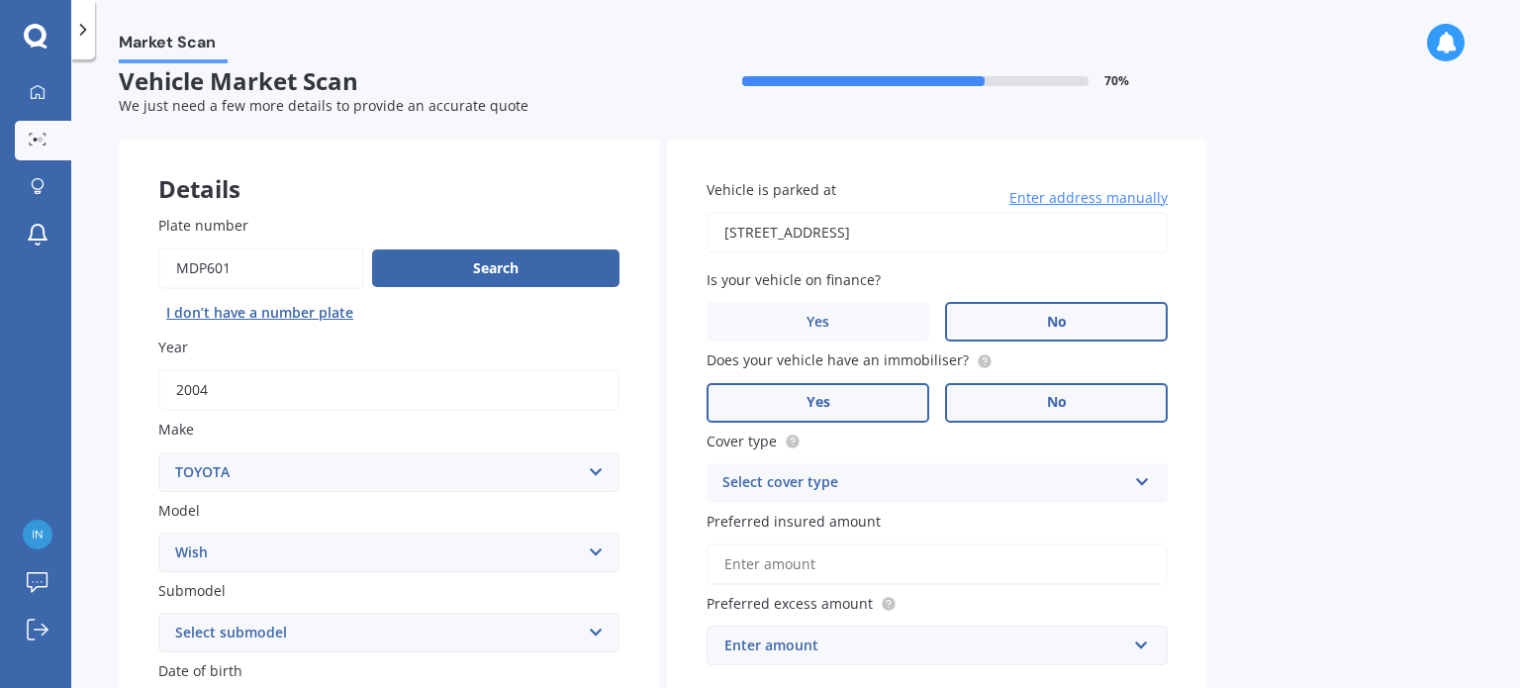
click at [785, 395] on label "Yes" at bounding box center [817, 403] width 223 height 40
click at [0, 0] on input "Yes" at bounding box center [0, 0] width 0 height 0
click at [813, 484] on div "Select cover type" at bounding box center [924, 483] width 404 height 24
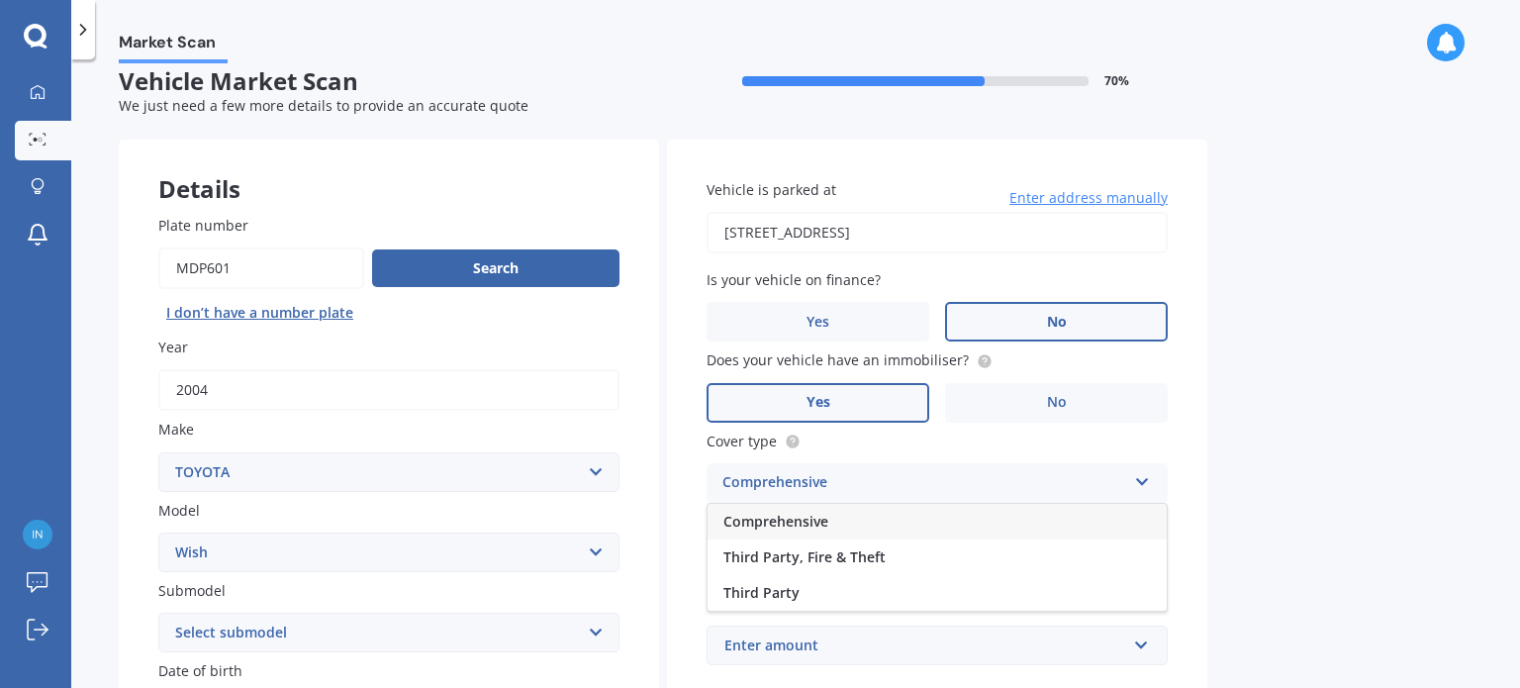
click at [816, 525] on span "Comprehensive" at bounding box center [775, 521] width 105 height 19
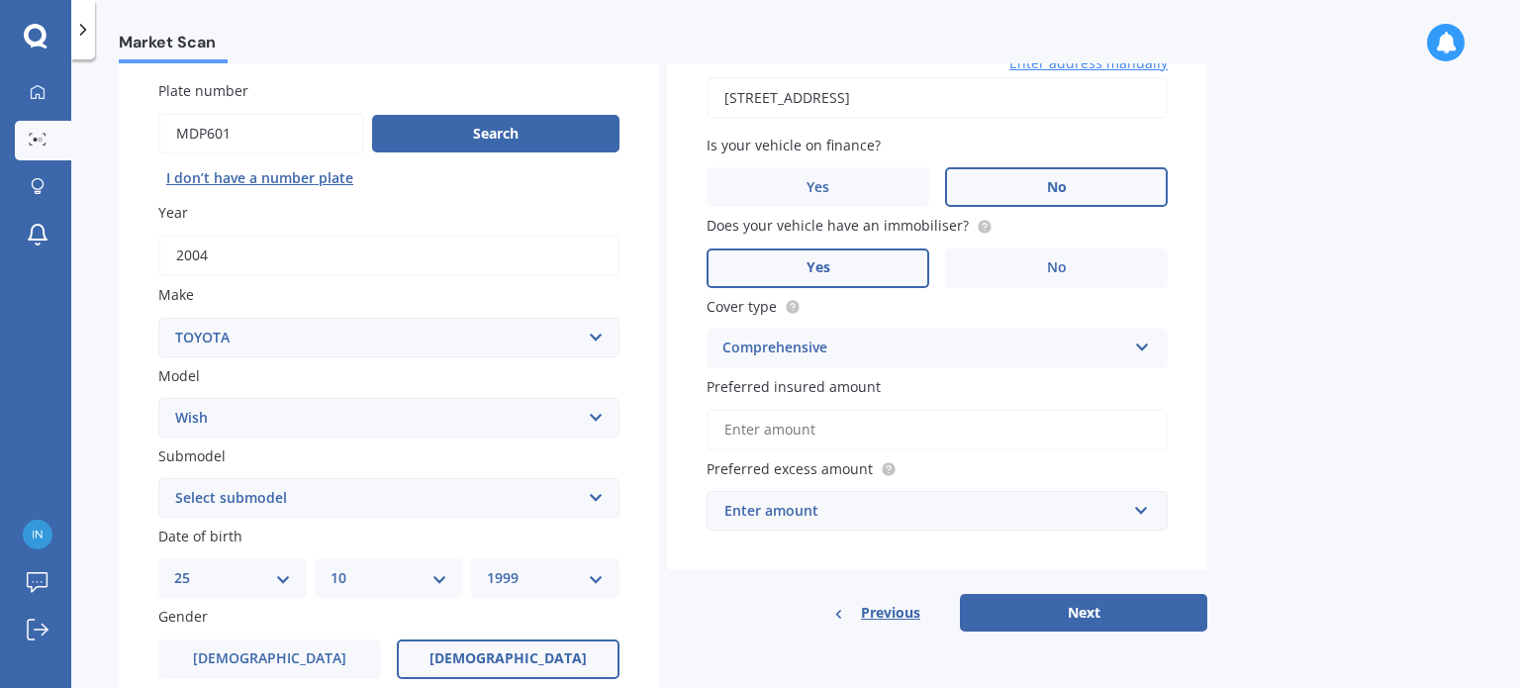
click at [799, 510] on div "Enter amount" at bounding box center [925, 511] width 402 height 22
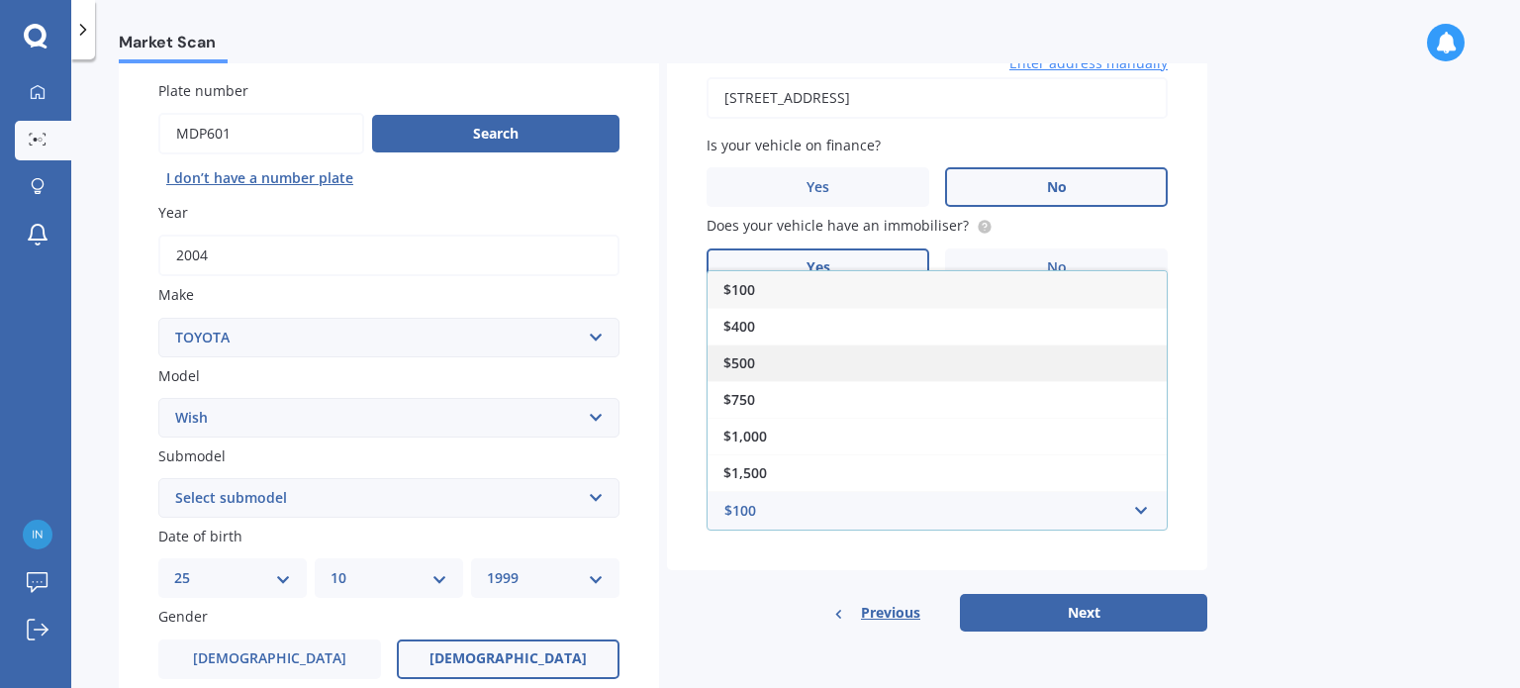
click at [936, 370] on div "$500" at bounding box center [936, 362] width 459 height 37
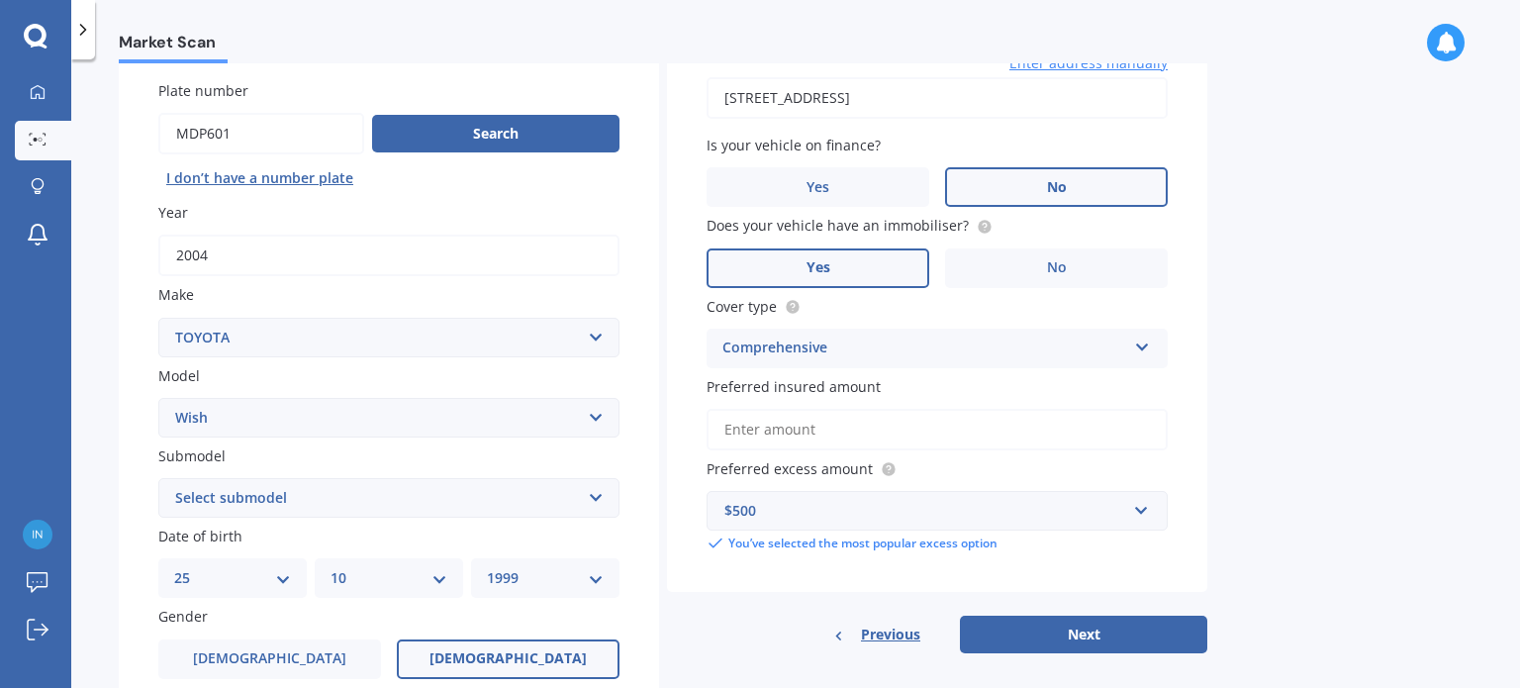
scroll to position [135, 0]
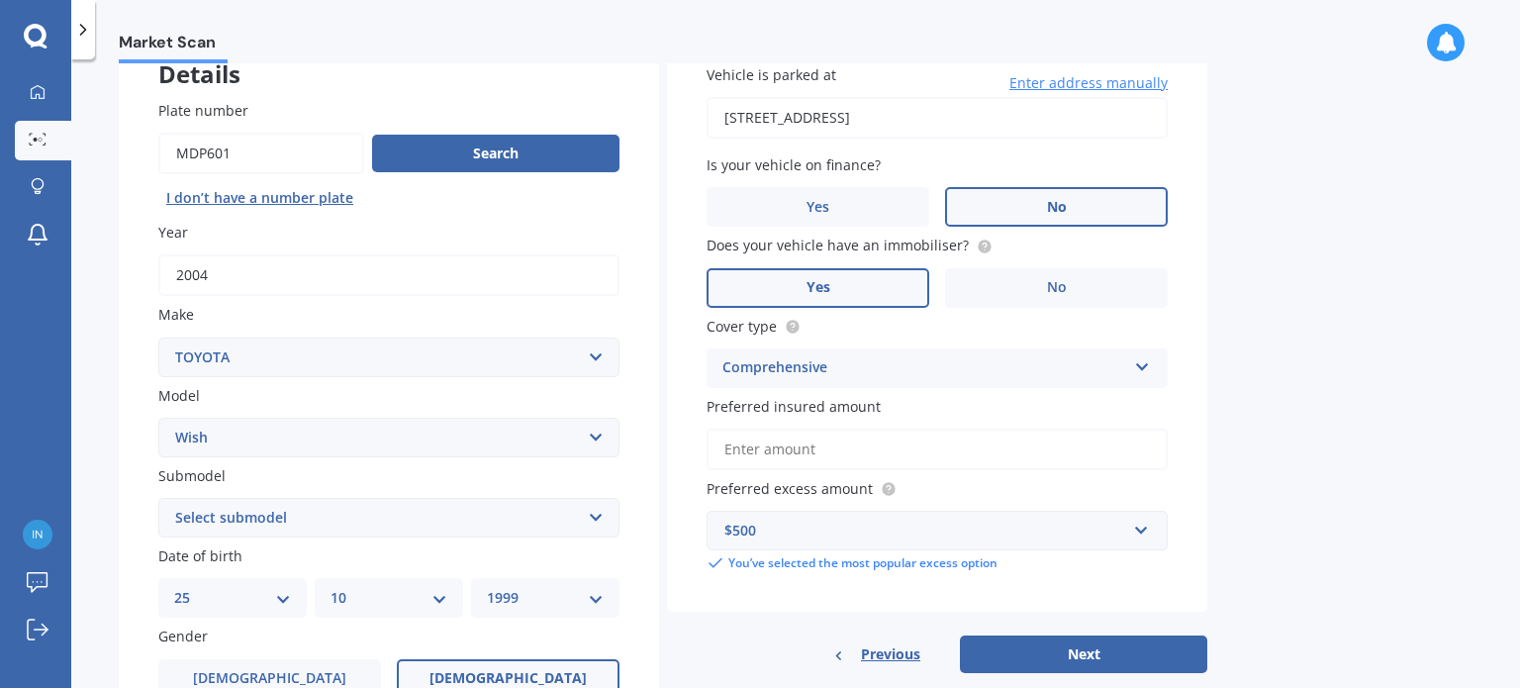
click at [893, 458] on input "Preferred insured amount" at bounding box center [936, 449] width 461 height 42
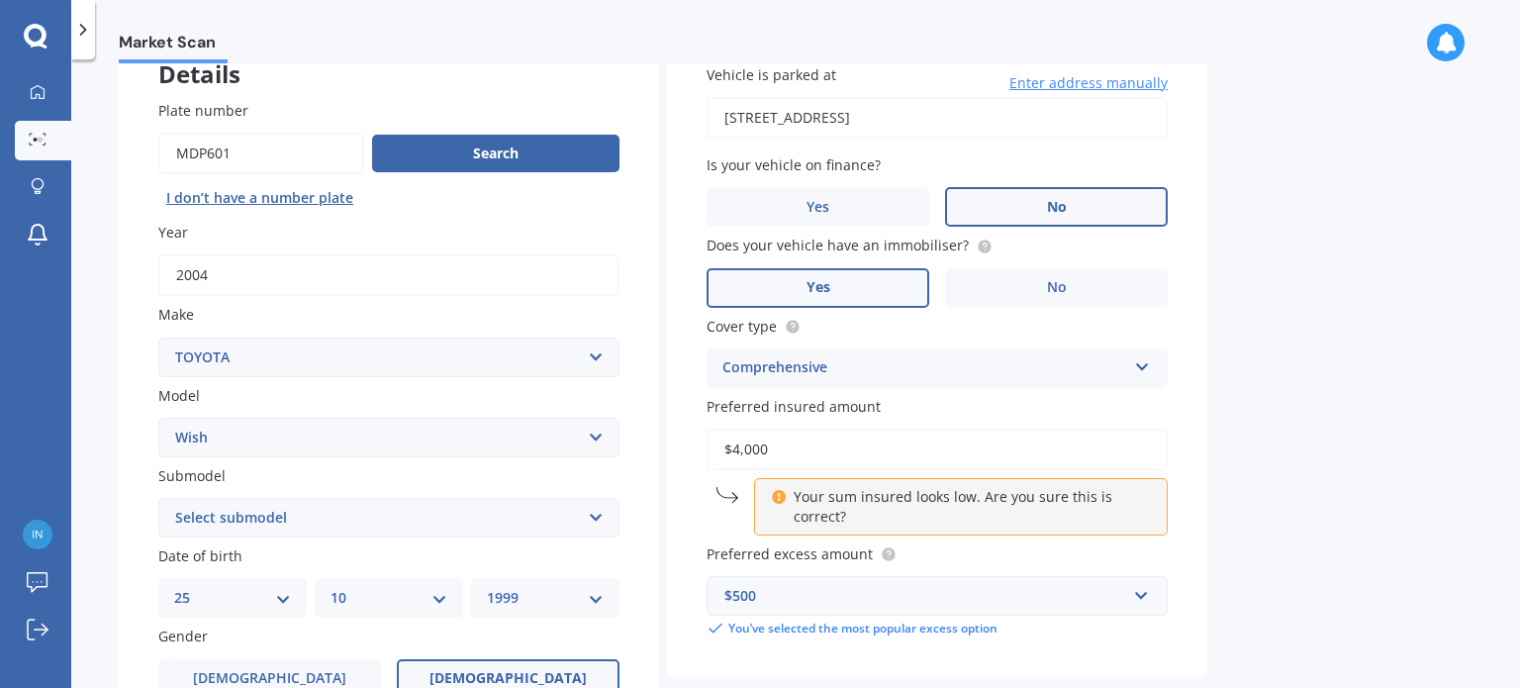
type input "$4,000"
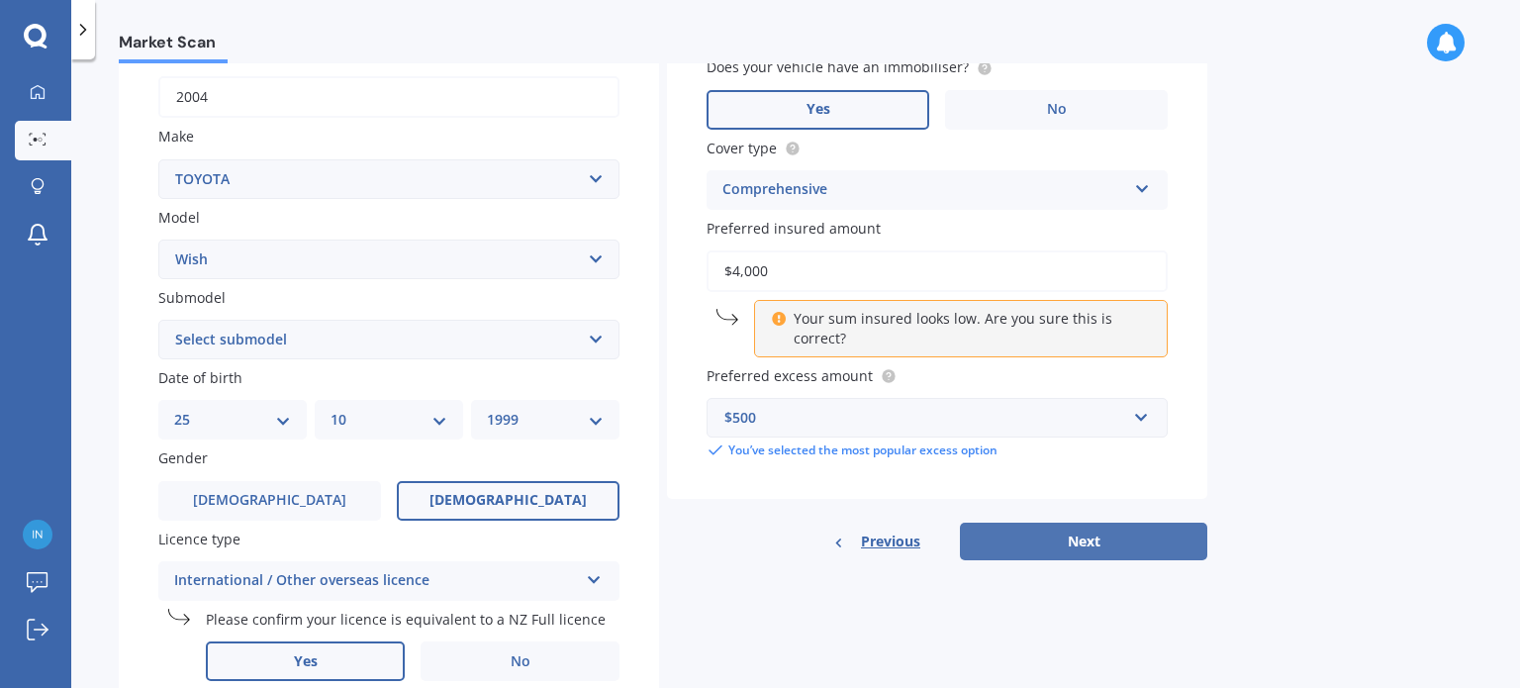
click at [993, 549] on button "Next" at bounding box center [1083, 541] width 247 height 38
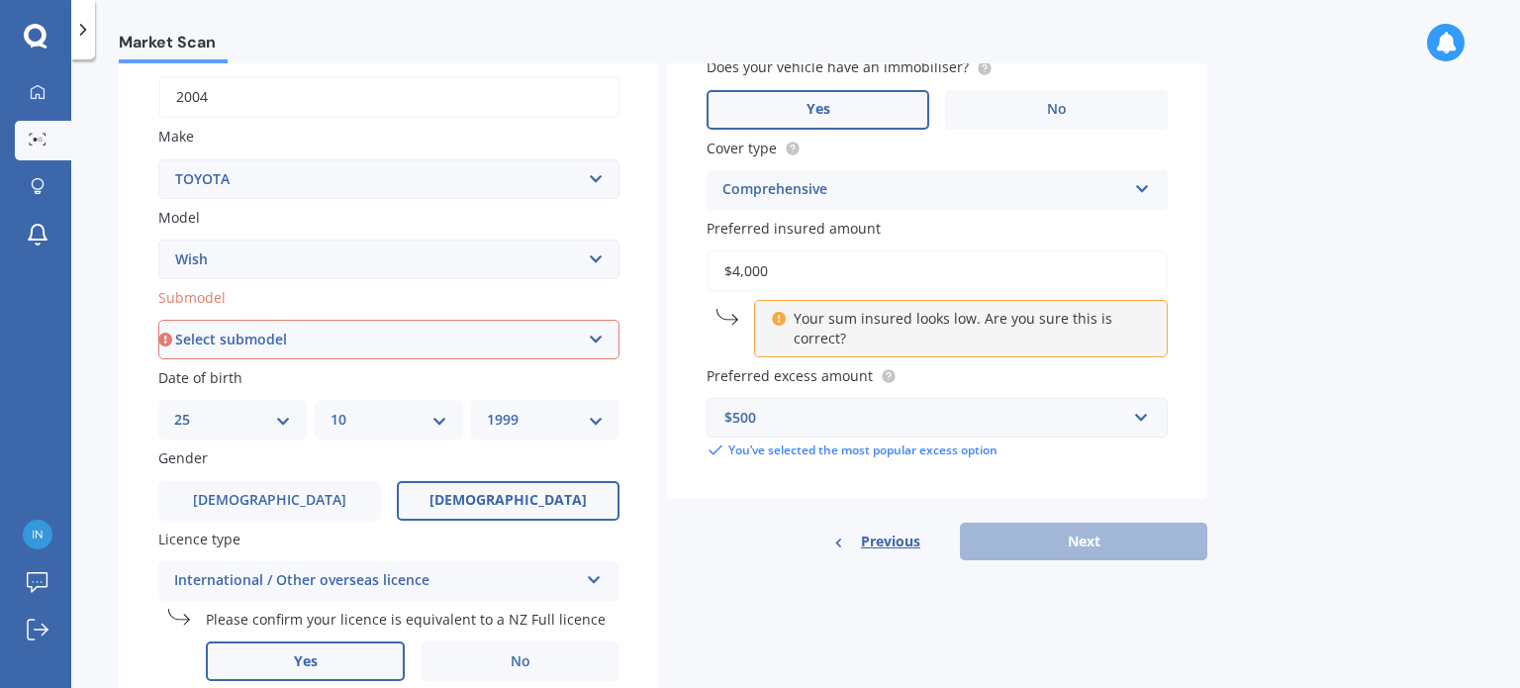
click at [445, 357] on select "Select submodel (All)" at bounding box center [388, 340] width 461 height 40
click at [441, 413] on select "MM 01 02 03 04 05 06 07 08 09 10 11 12" at bounding box center [388, 420] width 117 height 22
click at [549, 317] on div "Submodel Select submodel (All)" at bounding box center [388, 323] width 461 height 72
click at [549, 330] on select "Select submodel (All)" at bounding box center [388, 340] width 461 height 40
select select "(ALL)"
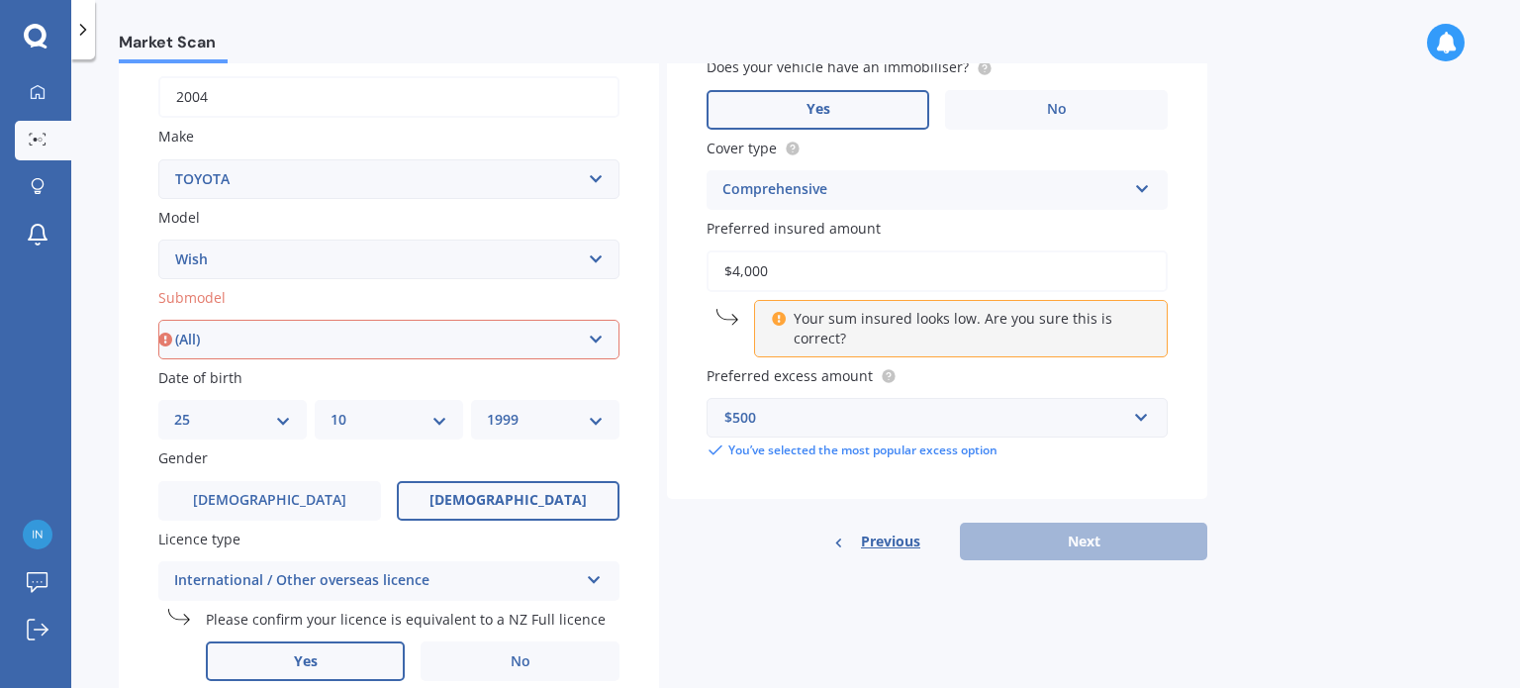
click at [158, 320] on select "Select submodel (All)" at bounding box center [388, 340] width 461 height 40
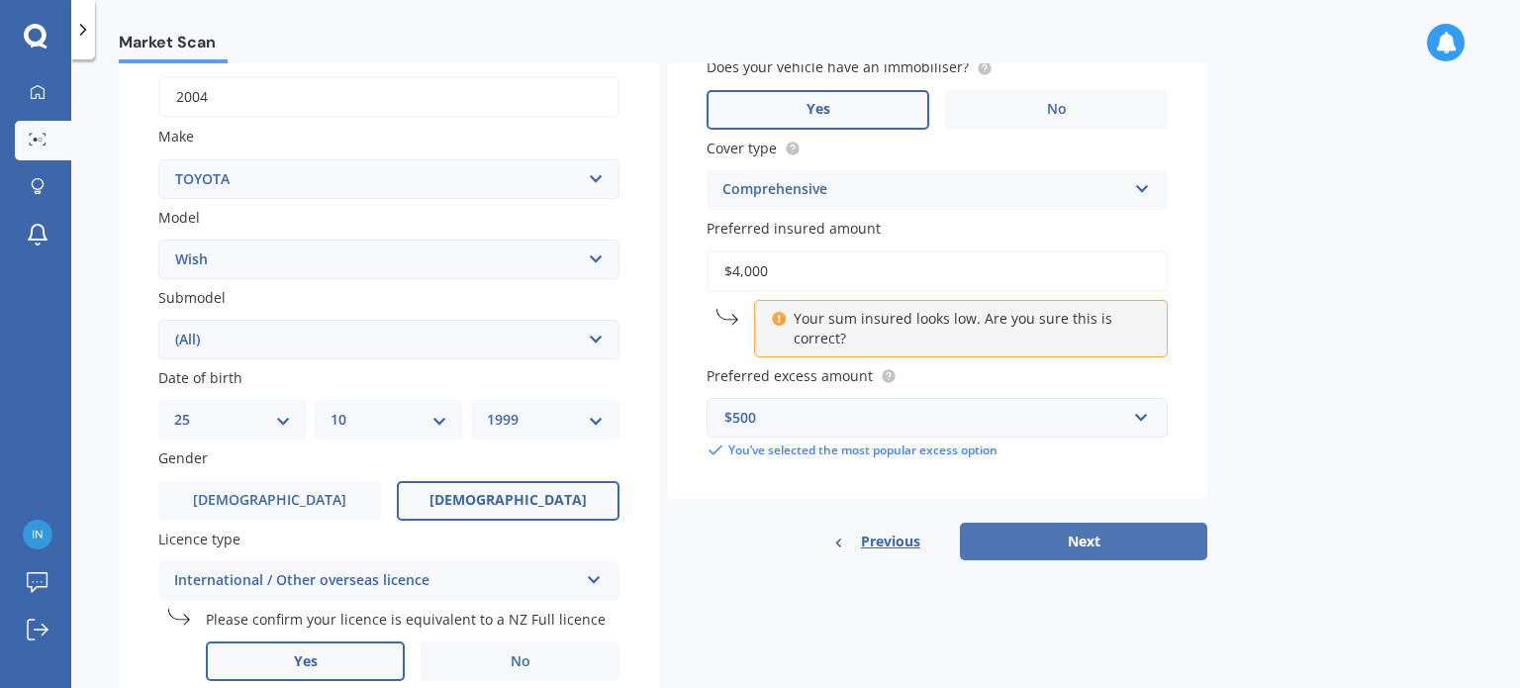
click at [1053, 547] on button "Next" at bounding box center [1083, 541] width 247 height 38
select select "25"
select select "10"
select select "1999"
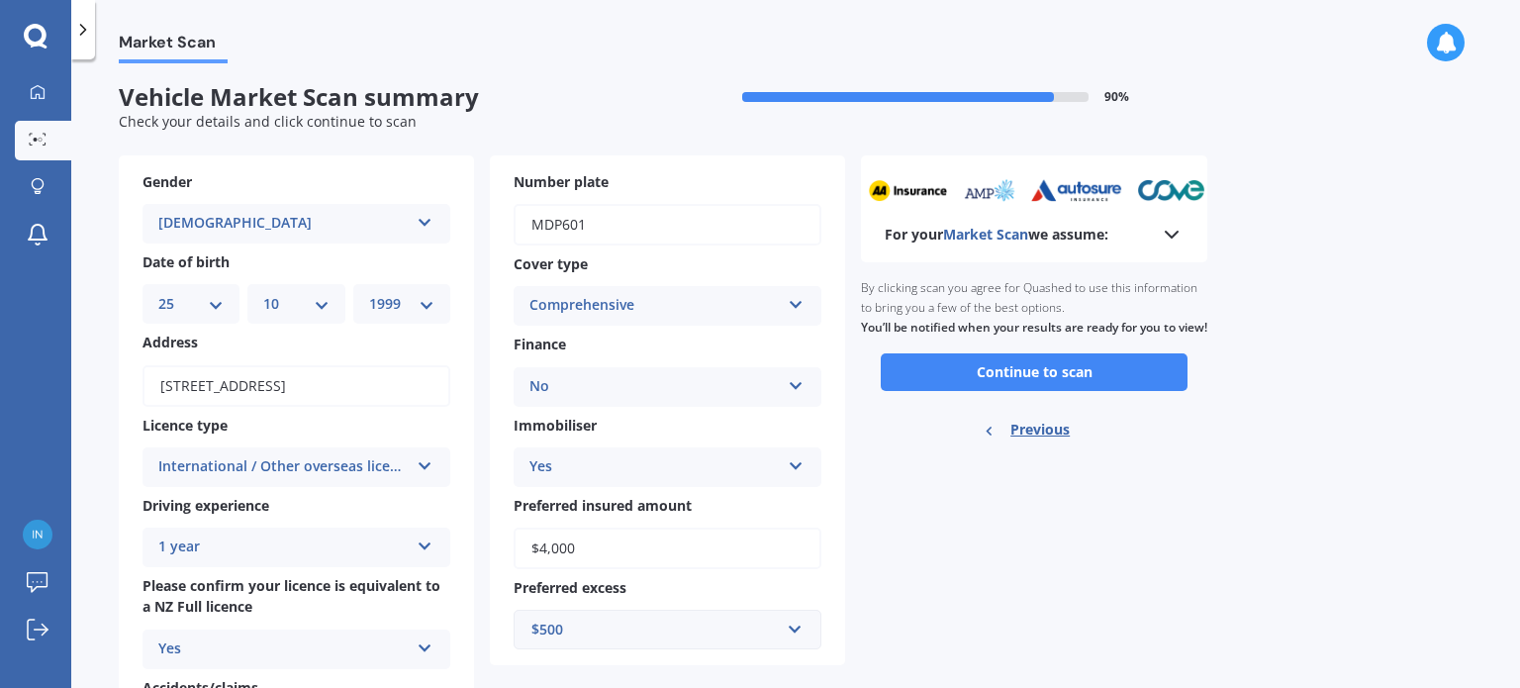
scroll to position [0, 0]
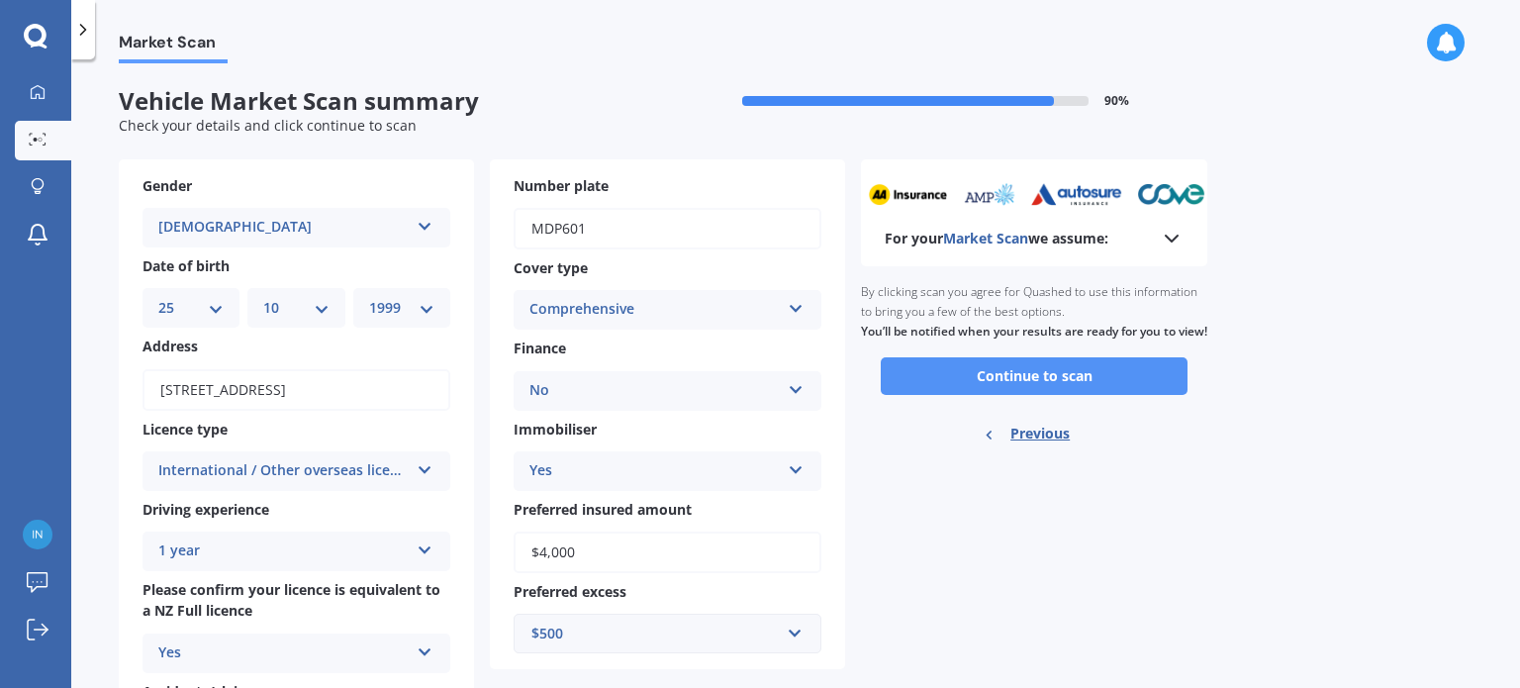
click at [994, 395] on button "Continue to scan" at bounding box center [1034, 376] width 307 height 38
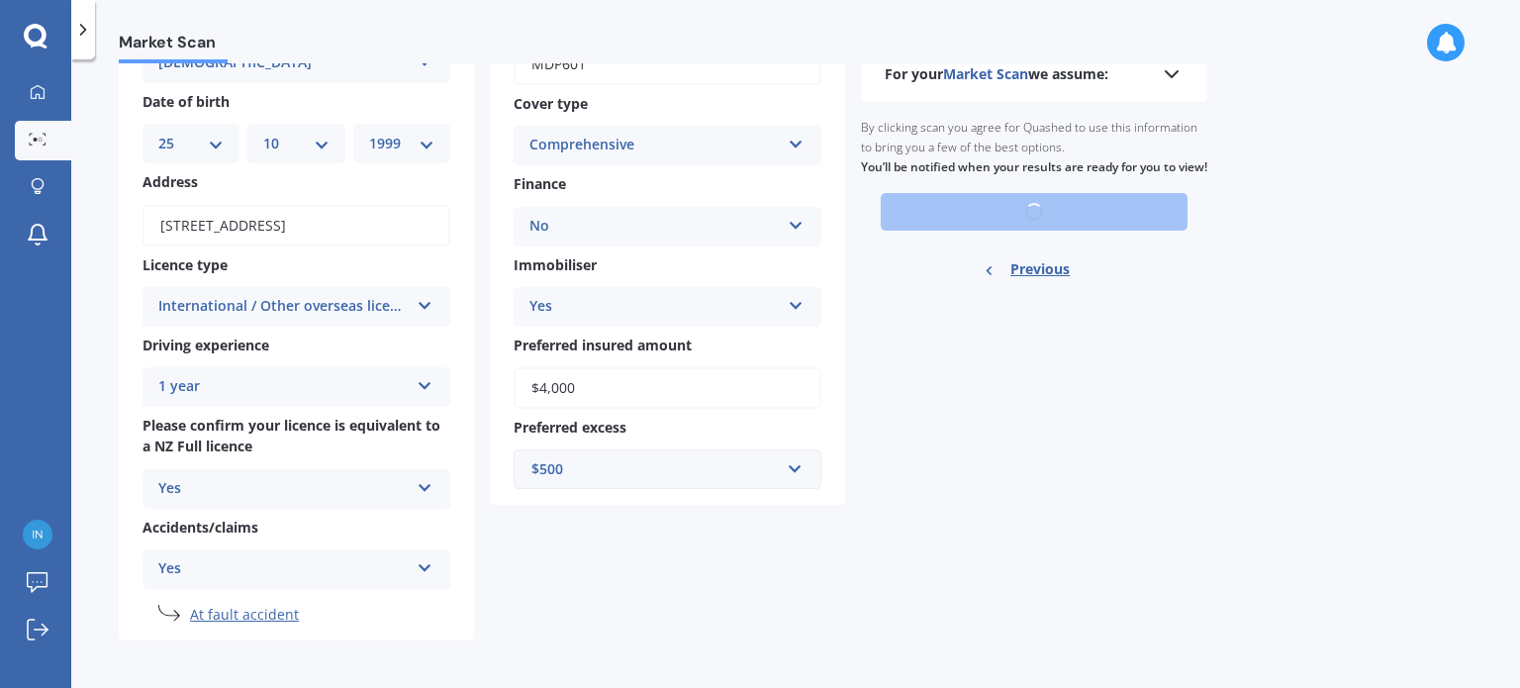
scroll to position [163, 0]
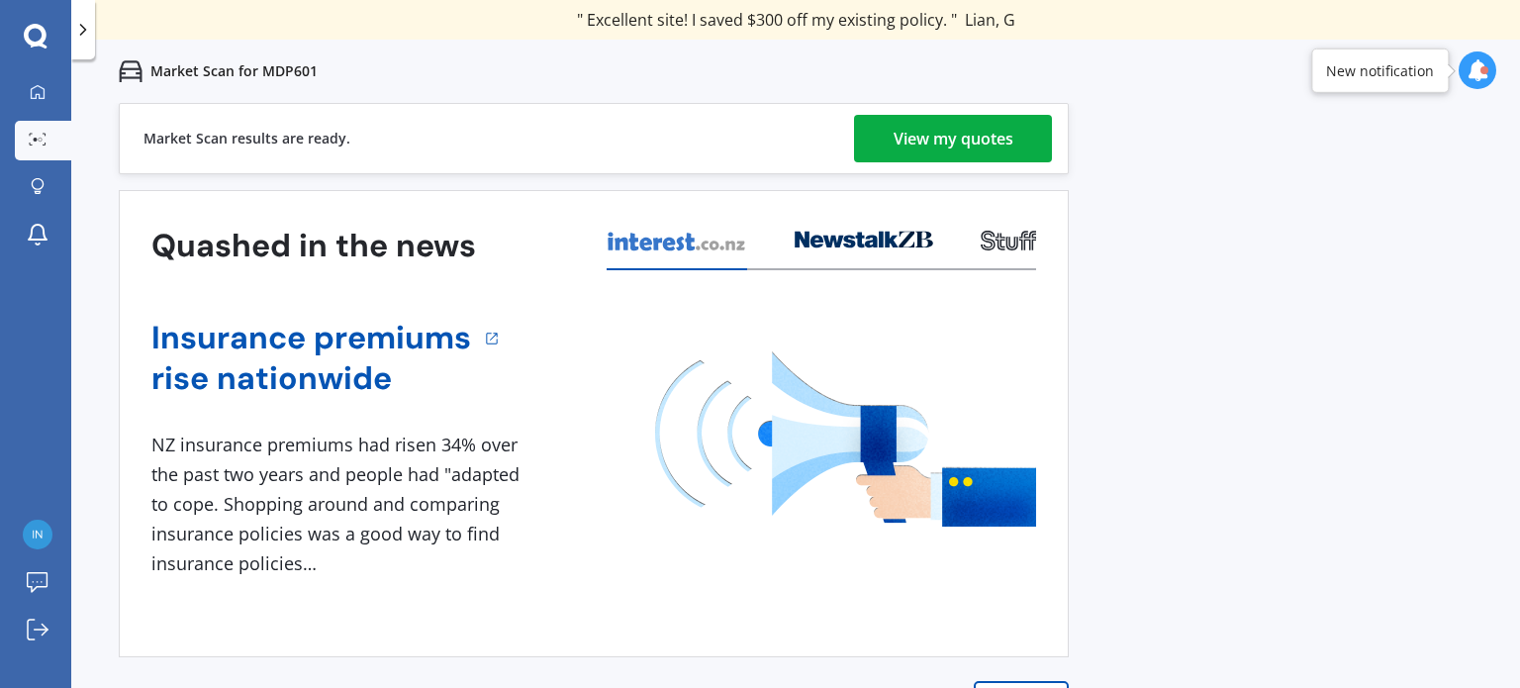
click at [911, 118] on div "View my quotes" at bounding box center [953, 138] width 120 height 47
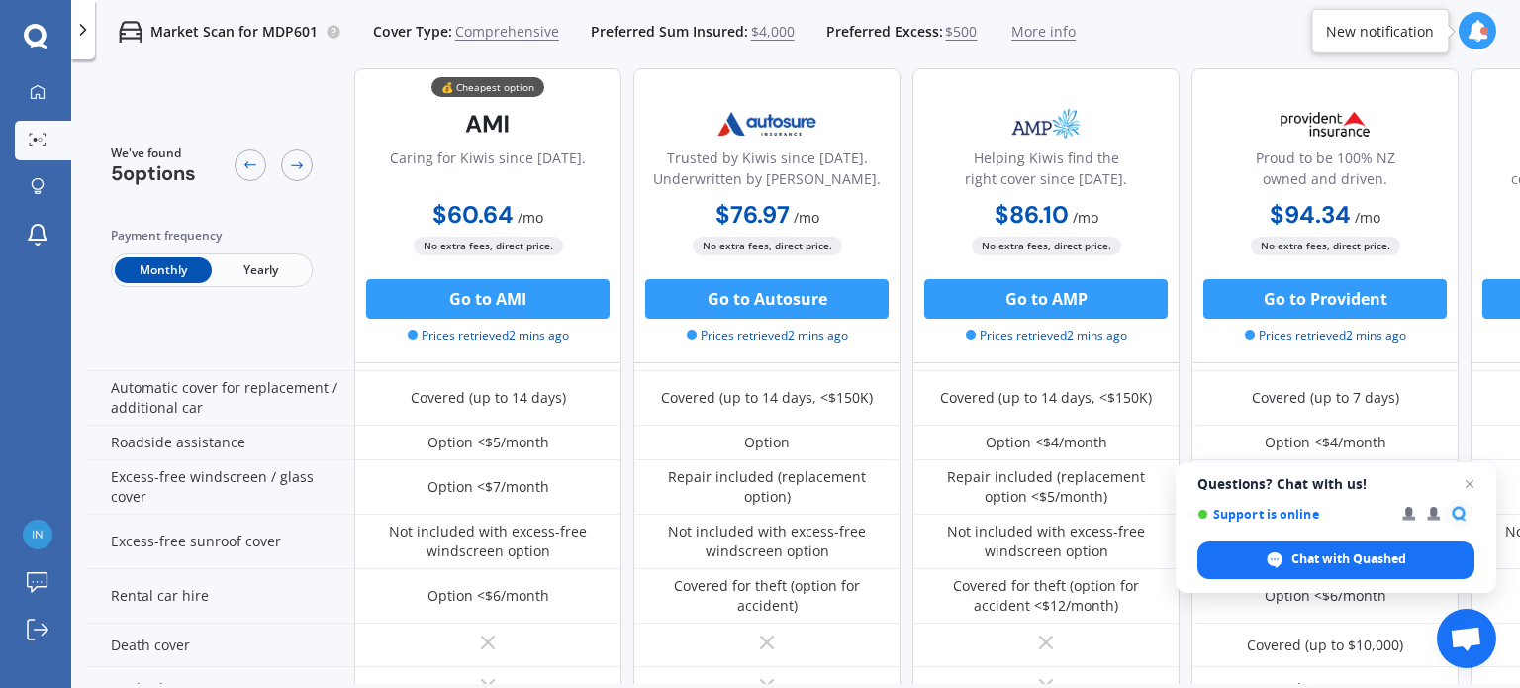
scroll to position [606, 0]
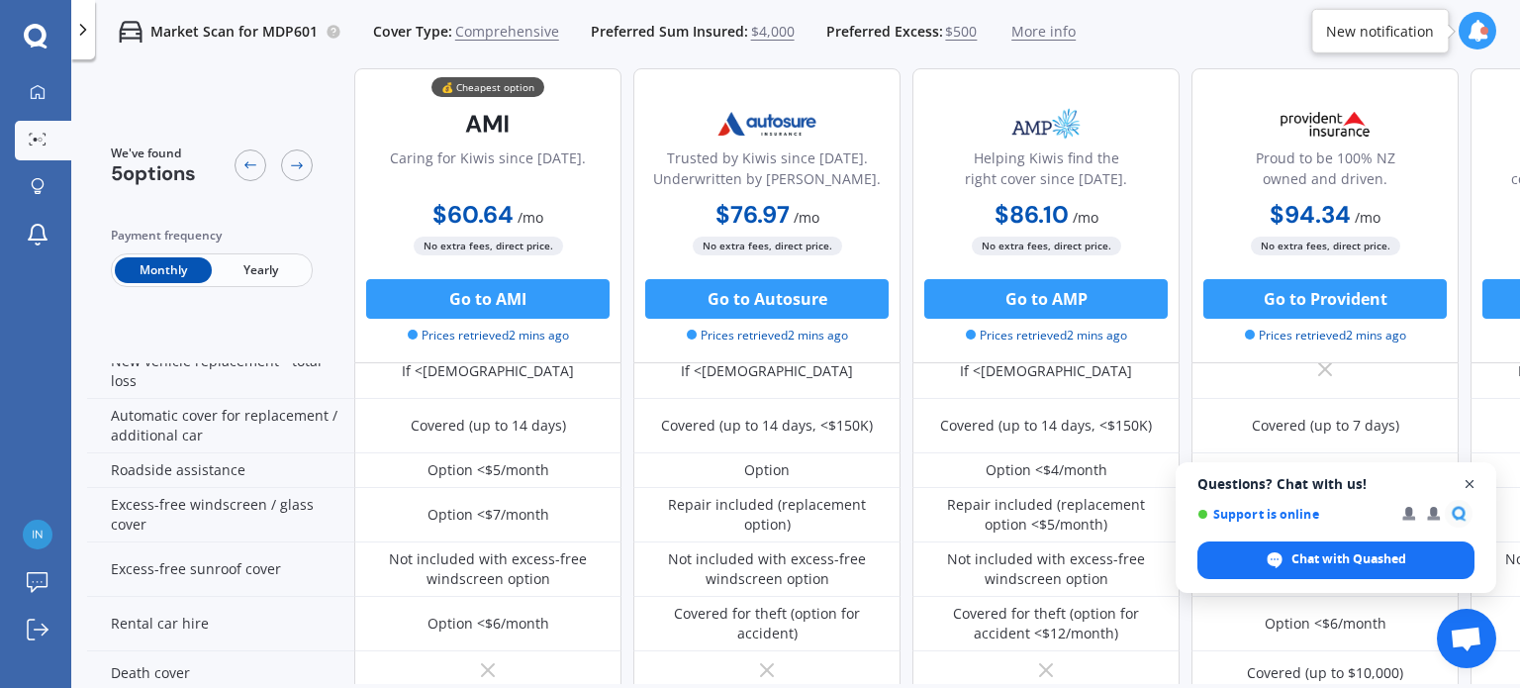
click at [1468, 483] on span "Close chat" at bounding box center [1469, 484] width 25 height 25
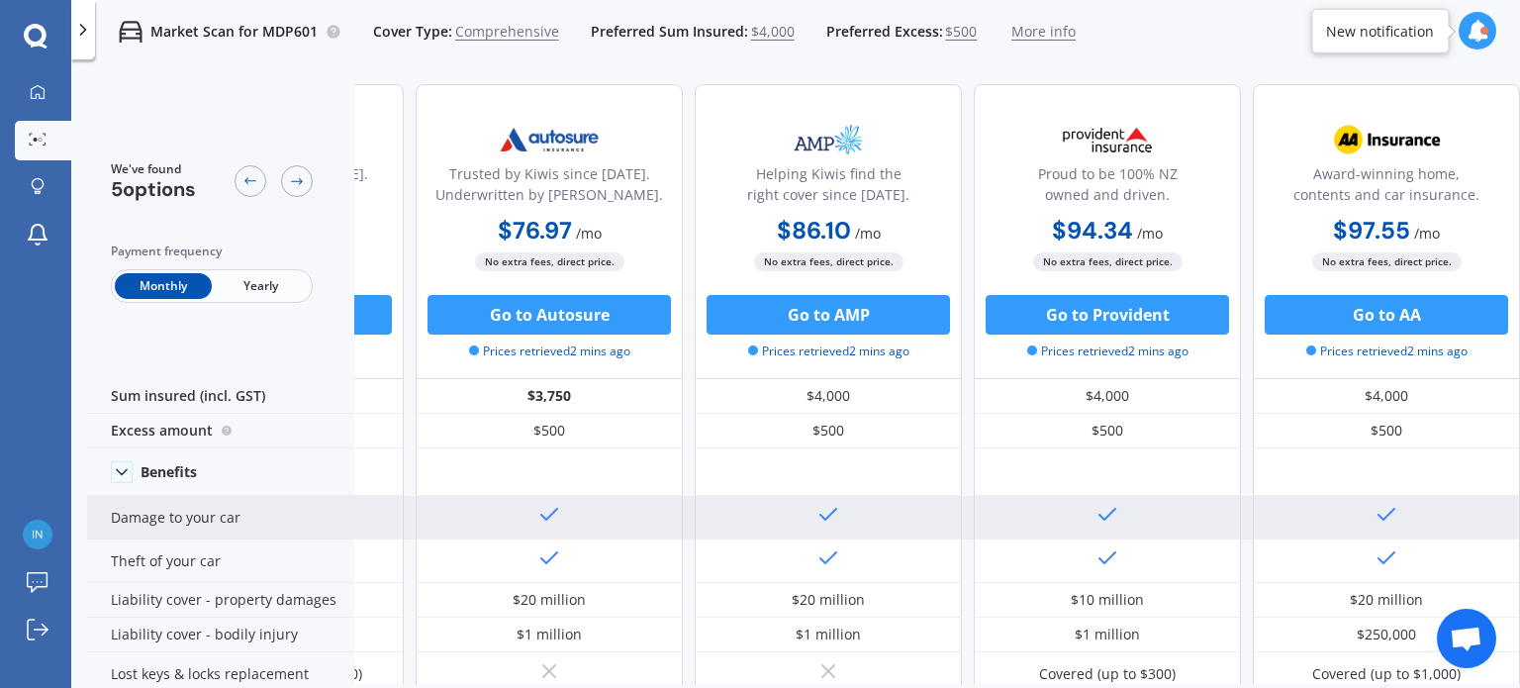
scroll to position [0, 0]
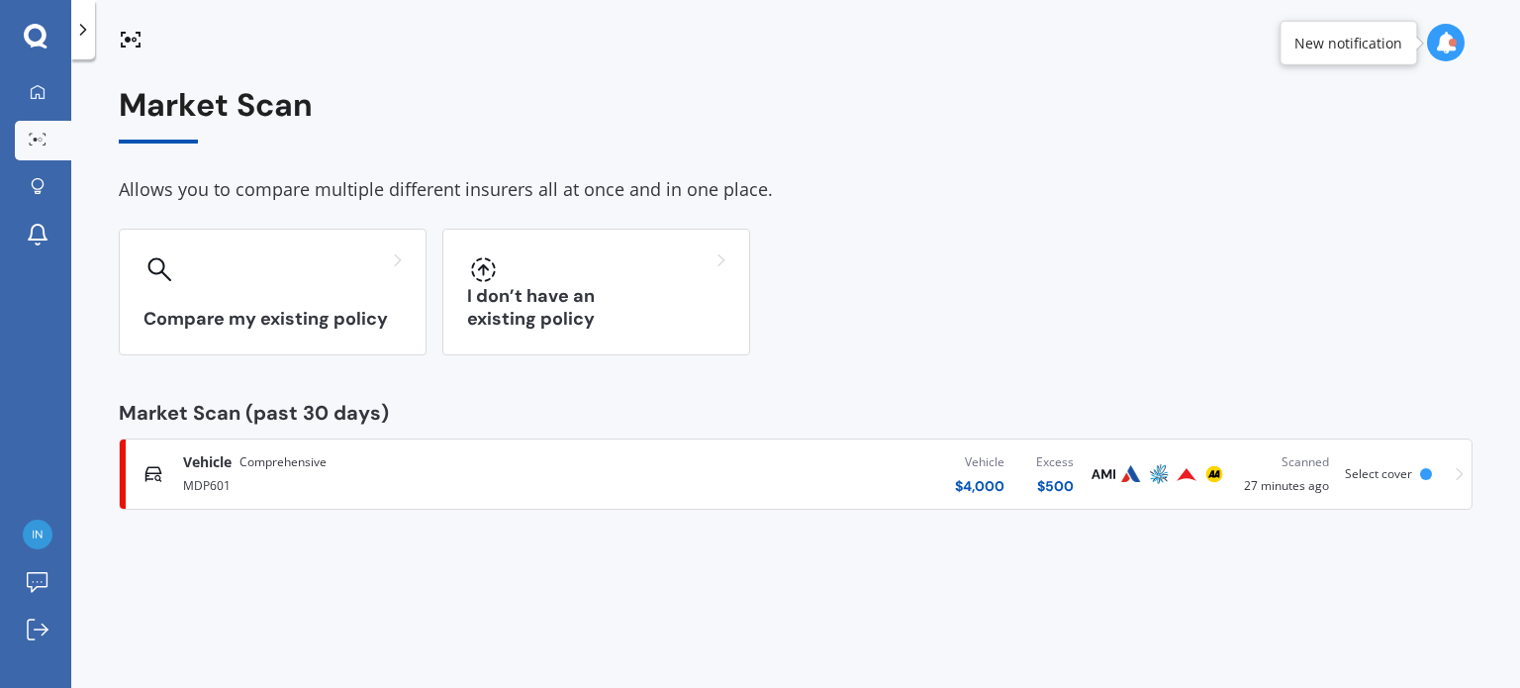
click at [317, 462] on span "Comprehensive" at bounding box center [282, 462] width 87 height 20
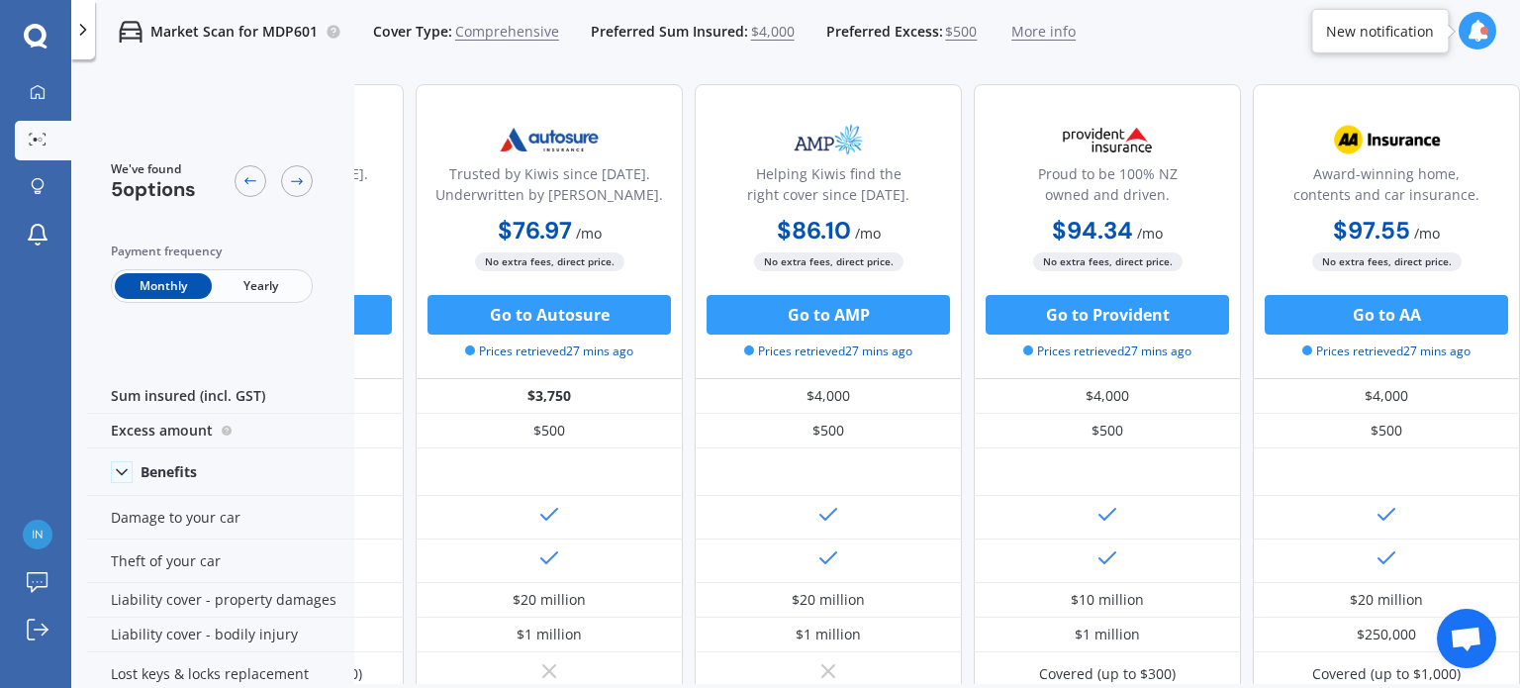
scroll to position [0, 33]
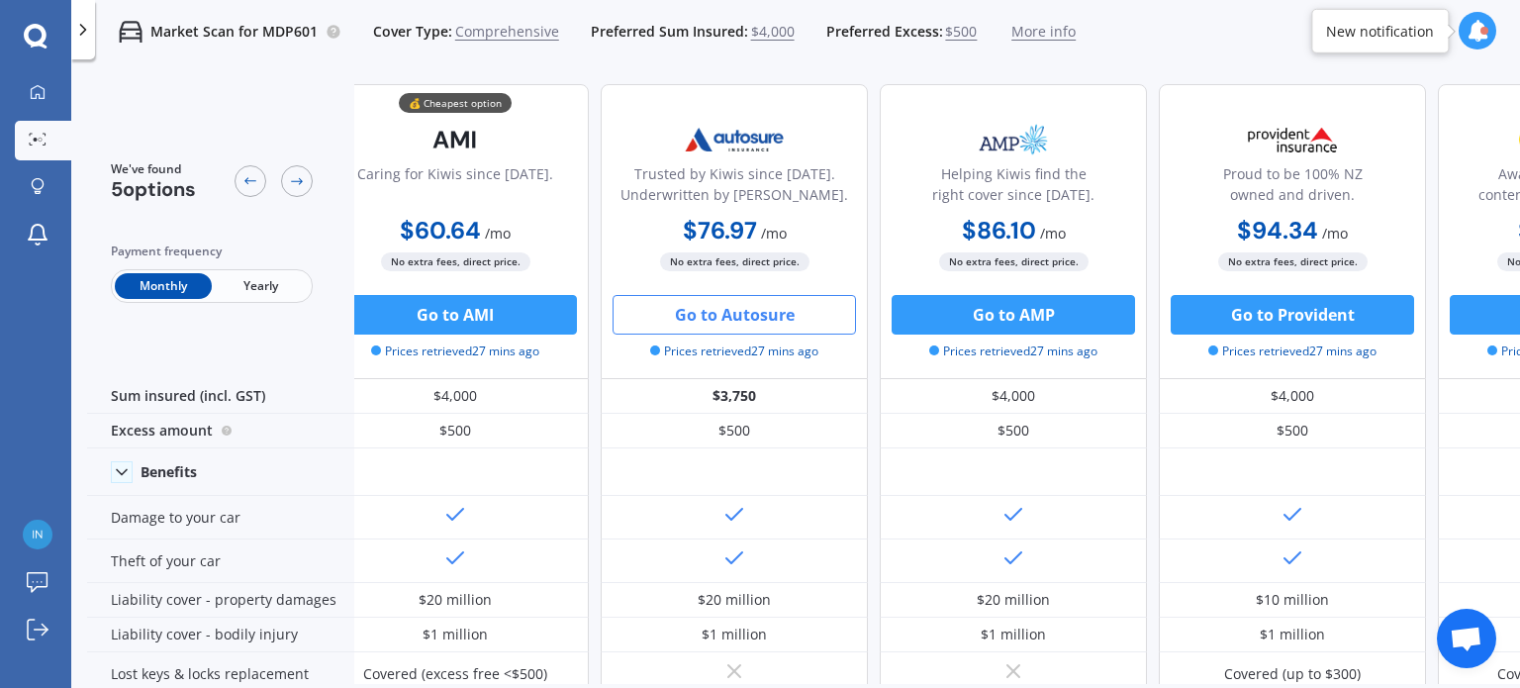
click at [748, 310] on button "Go to Autosure" at bounding box center [733, 315] width 243 height 40
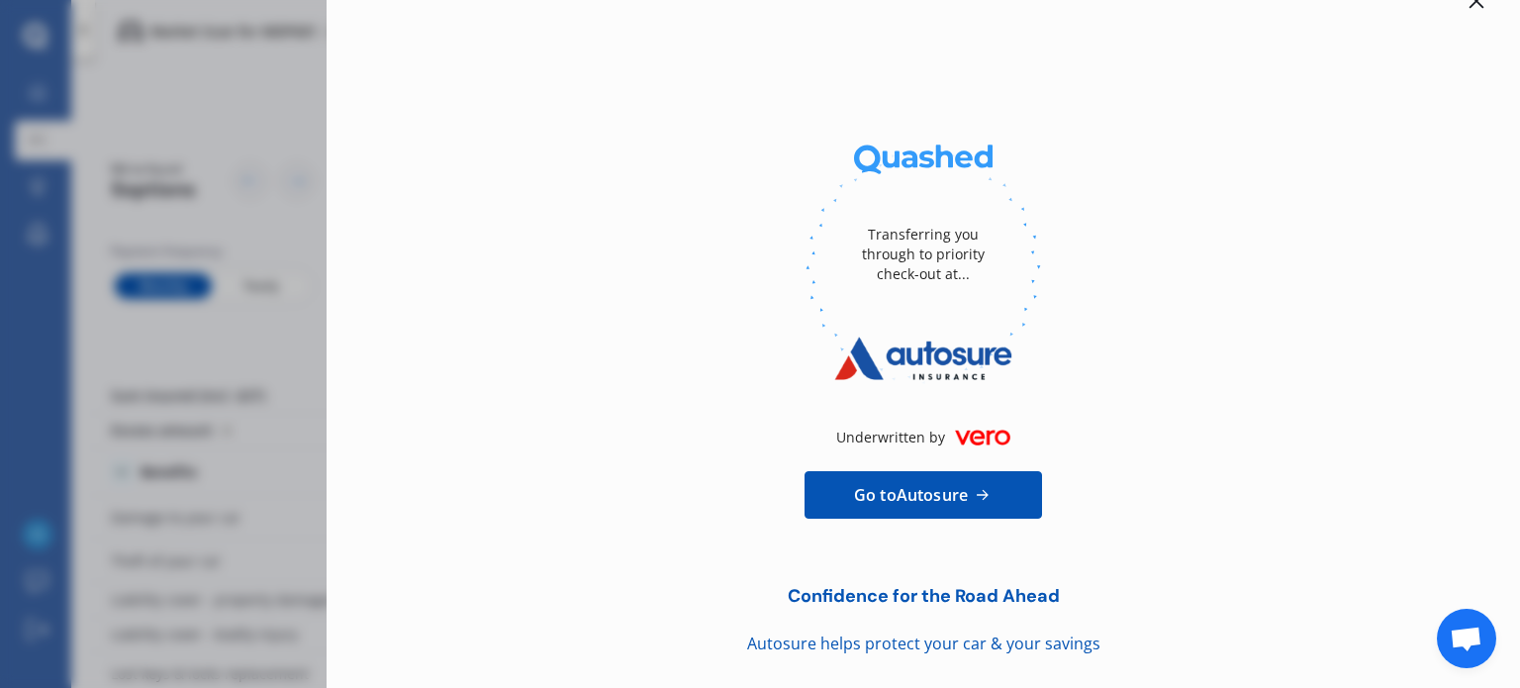
scroll to position [0, 0]
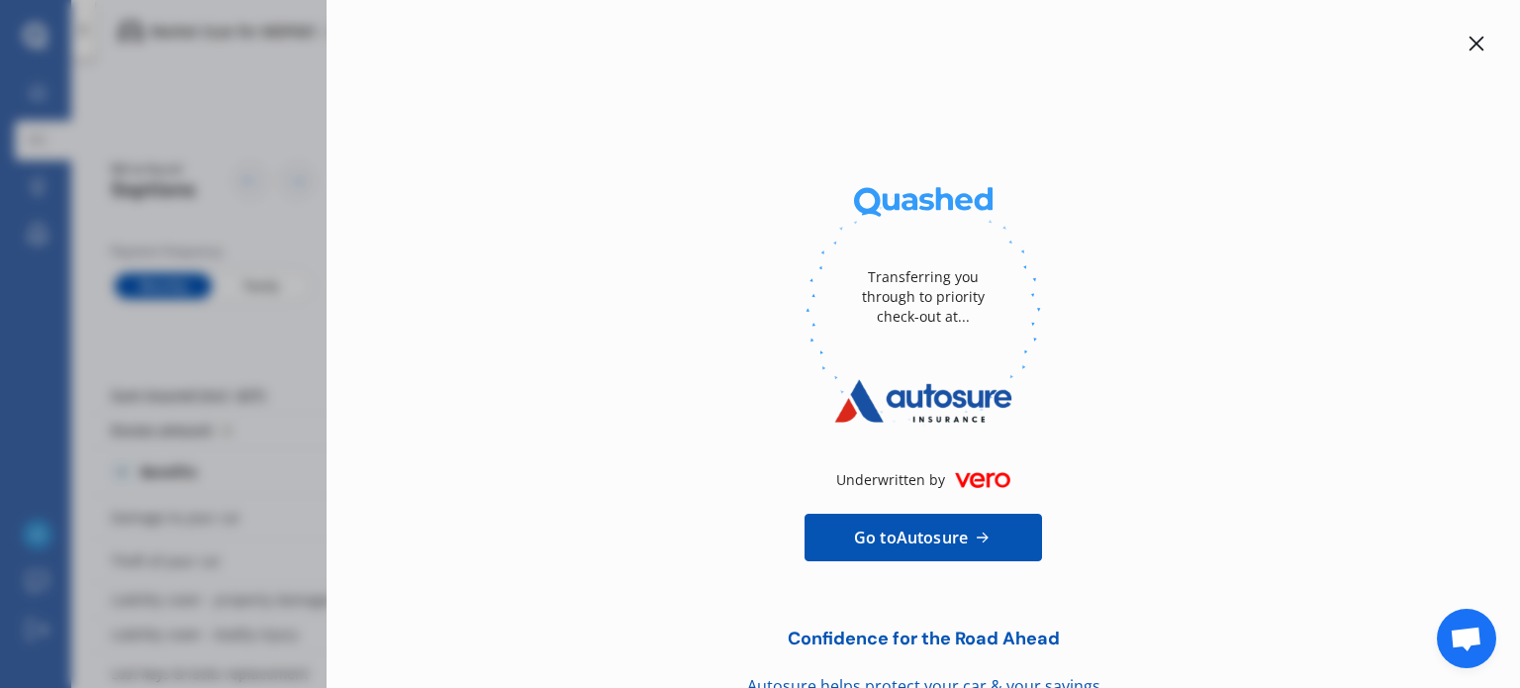
click at [1468, 43] on icon at bounding box center [1476, 44] width 16 height 16
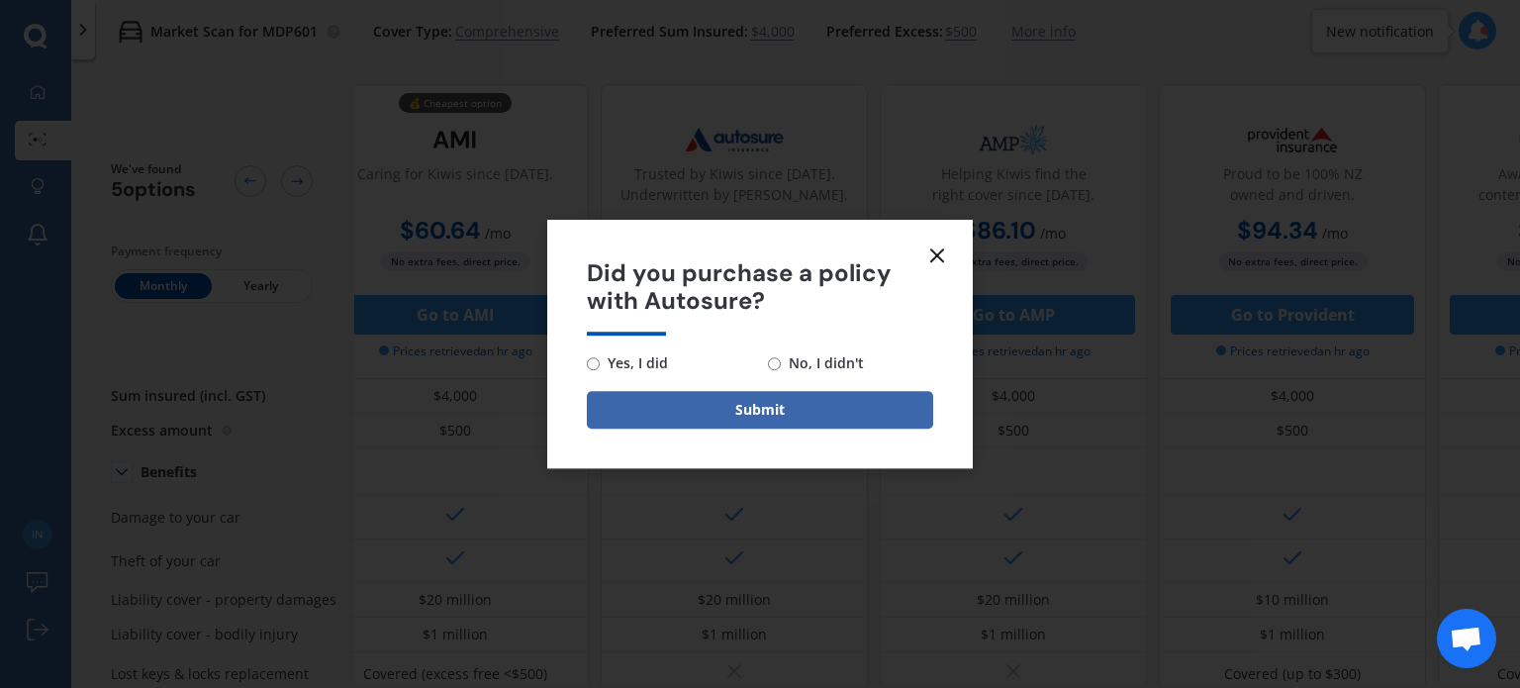
click at [803, 359] on span "No, I didn't" at bounding box center [822, 363] width 83 height 24
click at [781, 359] on input "No, I didn't" at bounding box center [774, 363] width 13 height 13
radio input "true"
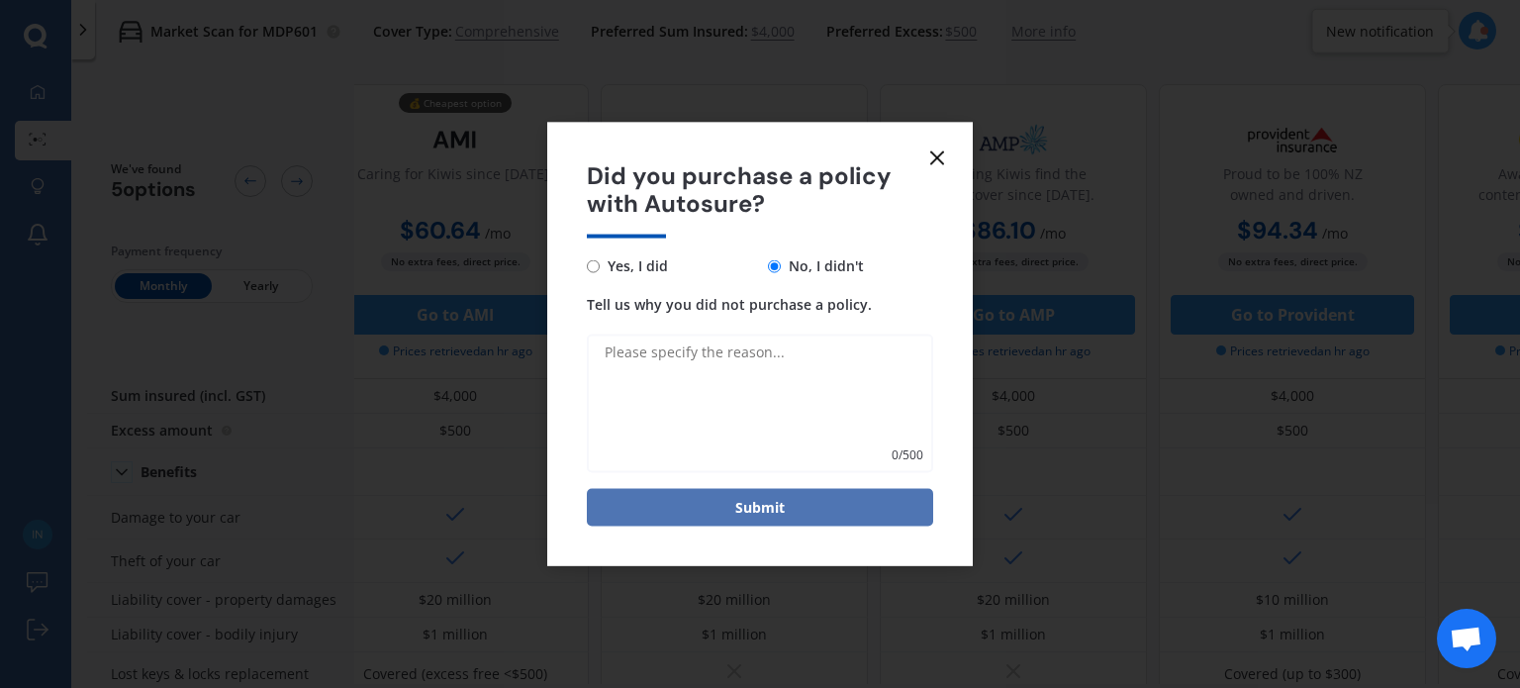
click at [756, 494] on button "Submit" at bounding box center [760, 508] width 346 height 38
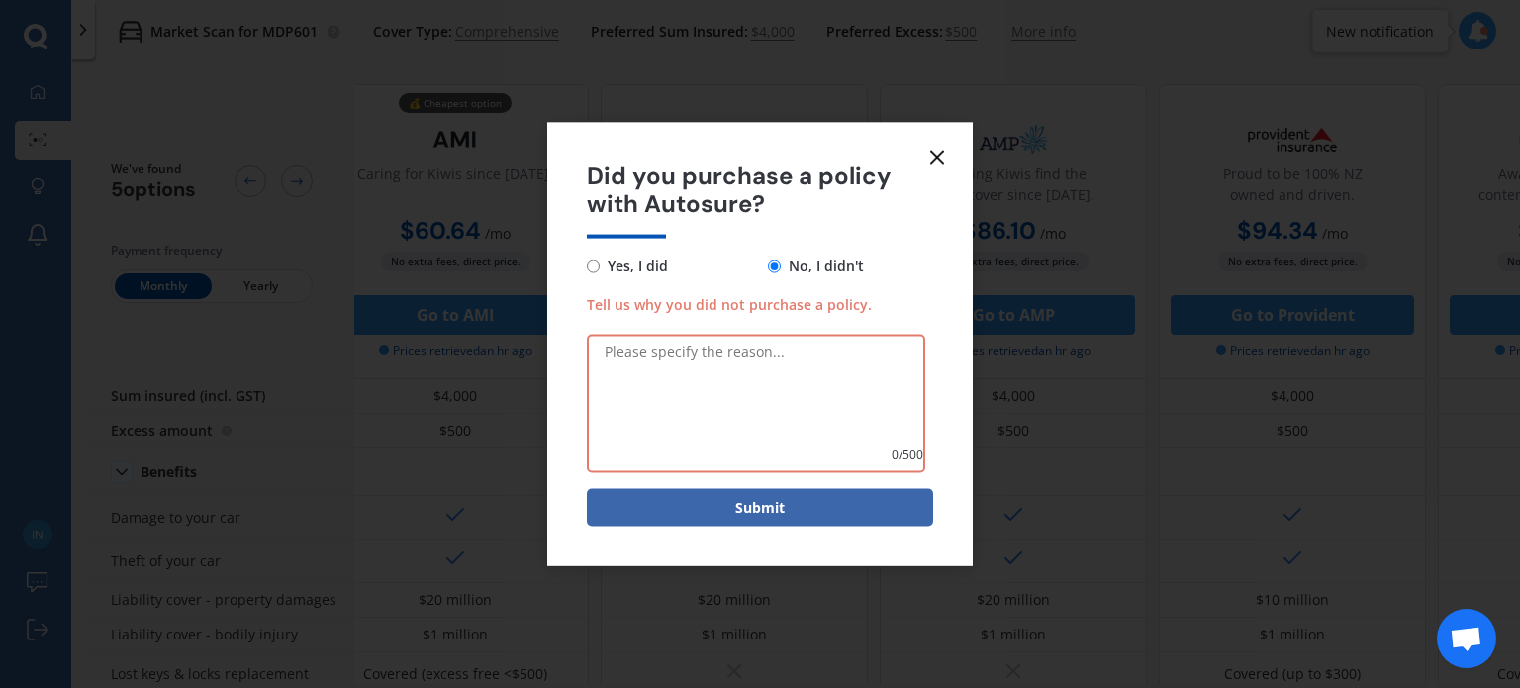
click at [926, 159] on icon at bounding box center [937, 157] width 24 height 24
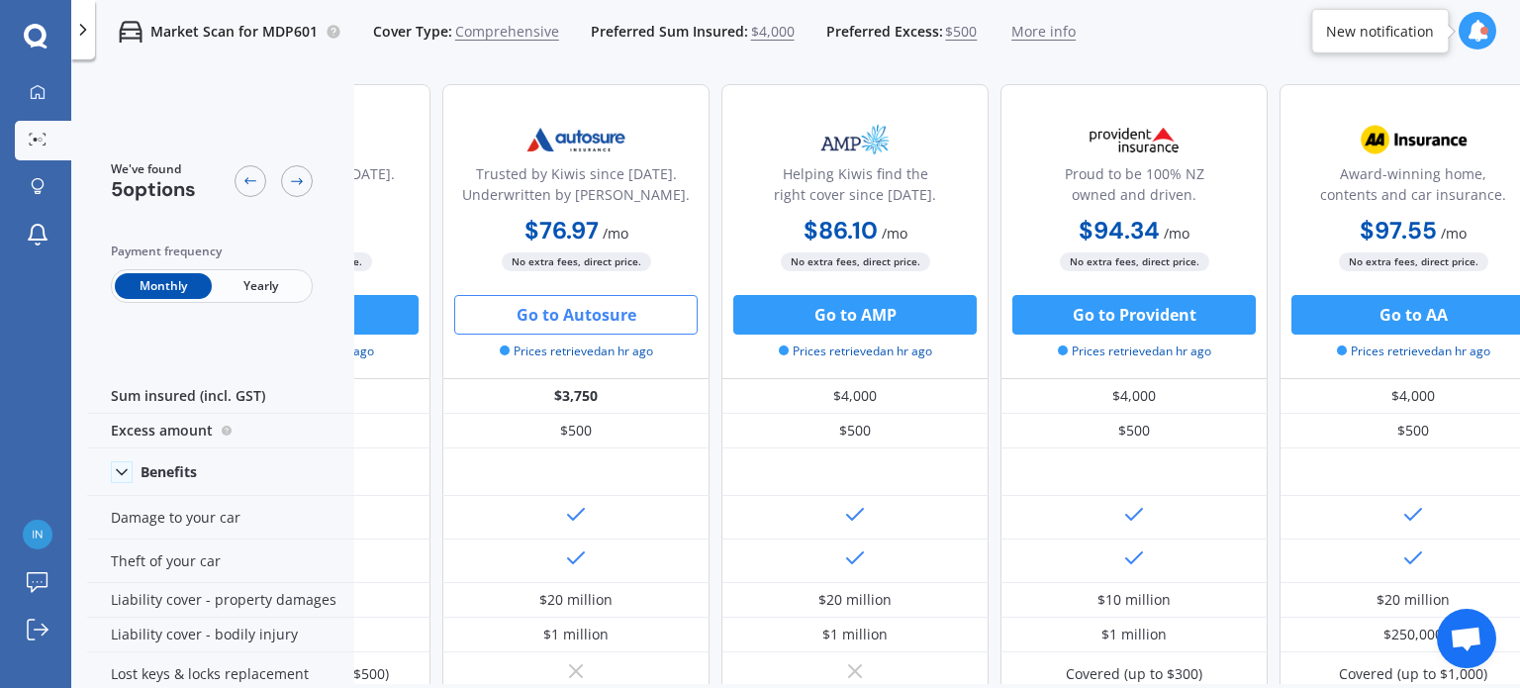
scroll to position [0, 227]
